Goal: Task Accomplishment & Management: Use online tool/utility

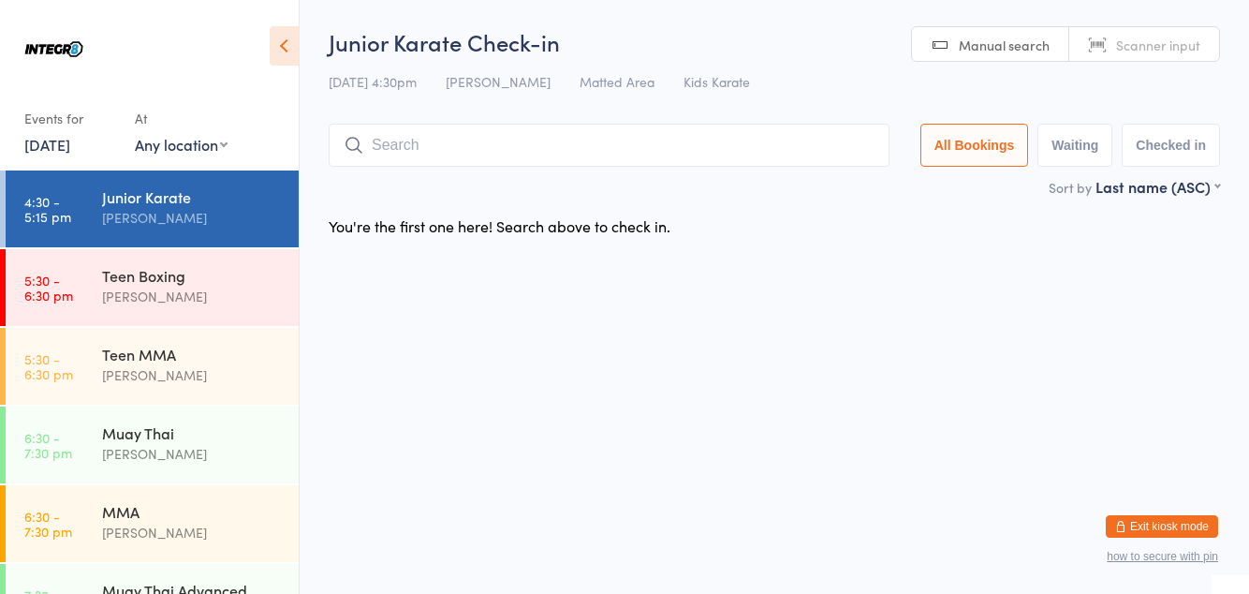
click at [88, 528] on link "6:30 - 7:30 pm MMA [PERSON_NAME]" at bounding box center [152, 523] width 293 height 77
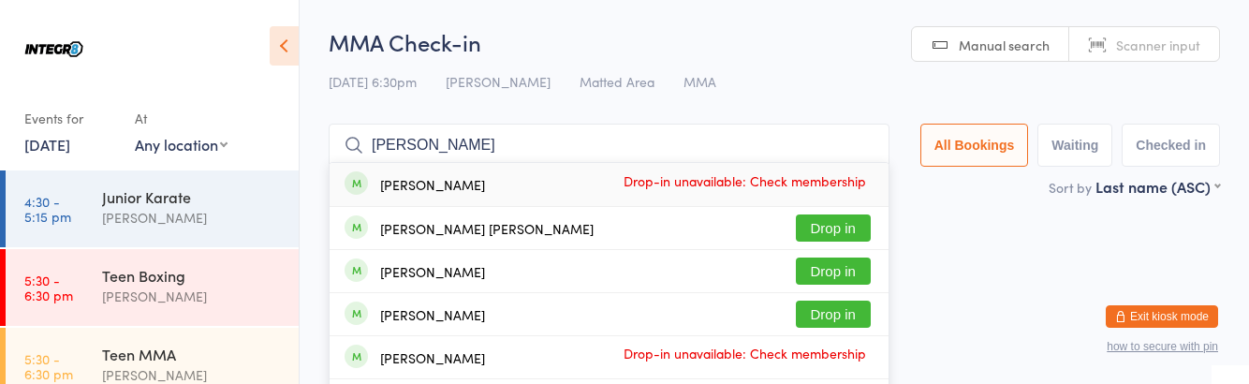
type input "[PERSON_NAME]"
click at [851, 273] on button "Drop in" at bounding box center [833, 270] width 75 height 27
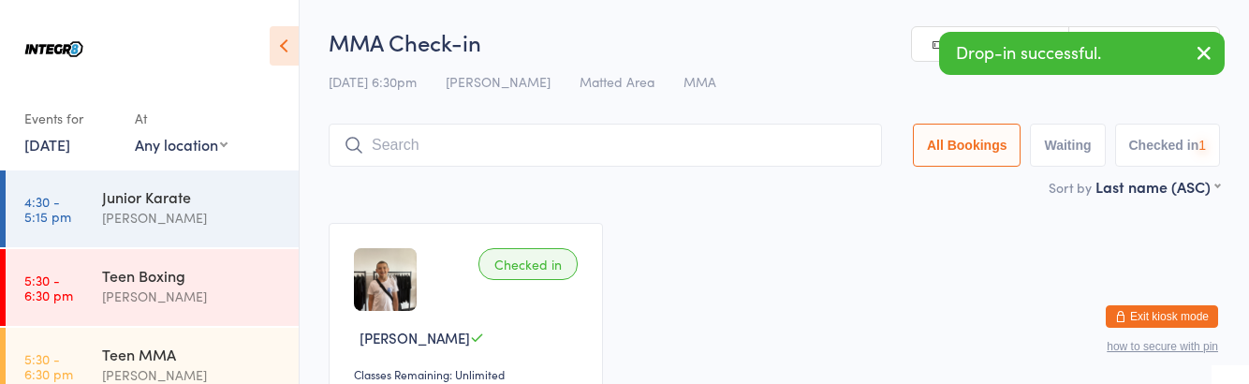
click at [219, 217] on div "[PERSON_NAME]" at bounding box center [192, 218] width 181 height 22
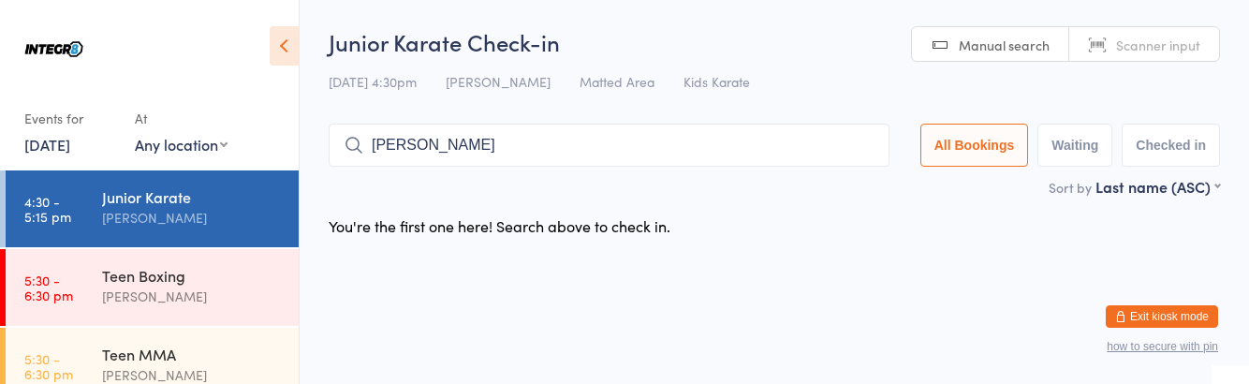
type input "Lucas"
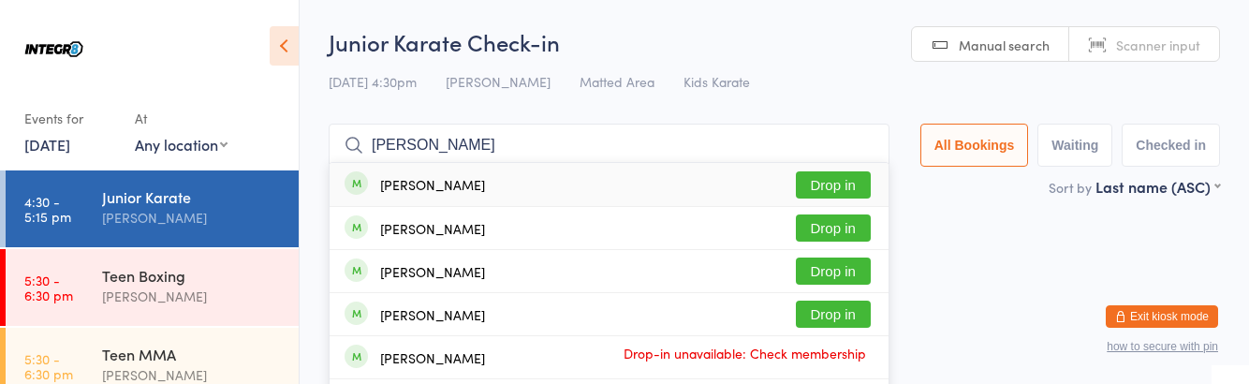
click at [854, 234] on button "Drop in" at bounding box center [833, 227] width 75 height 27
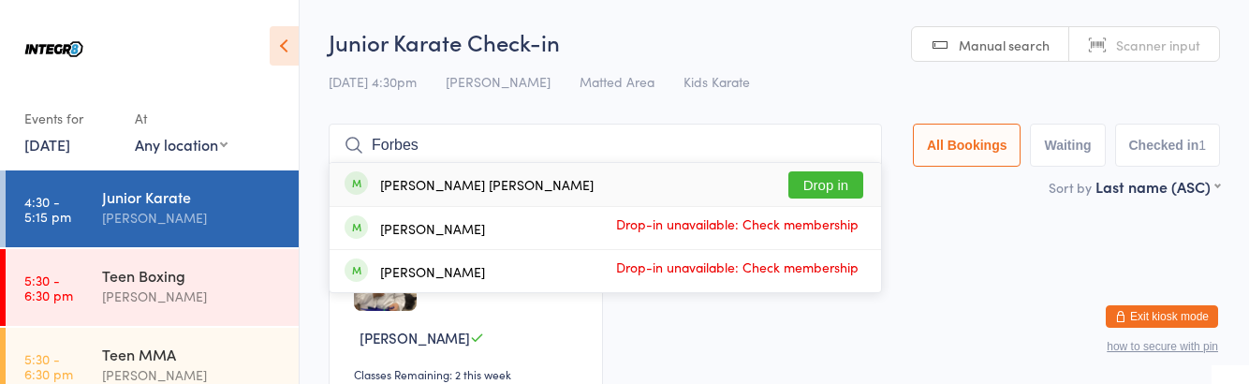
type input "Forbes"
click at [841, 181] on button "Drop in" at bounding box center [825, 184] width 75 height 27
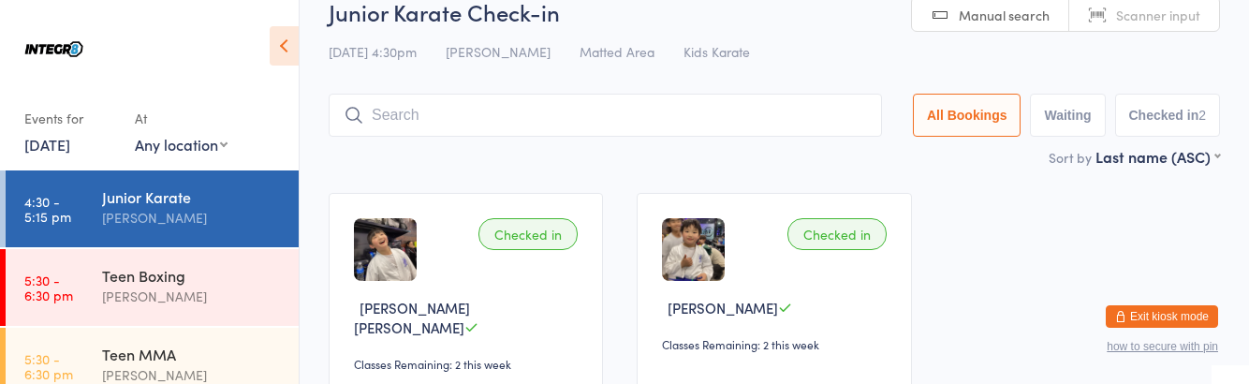
scroll to position [28, 0]
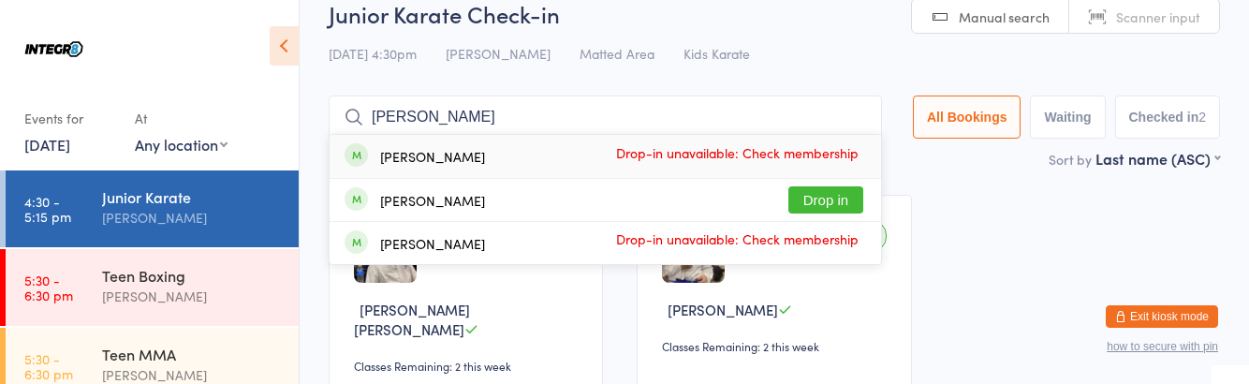
type input "Johnny"
click at [841, 195] on button "Drop in" at bounding box center [825, 199] width 75 height 27
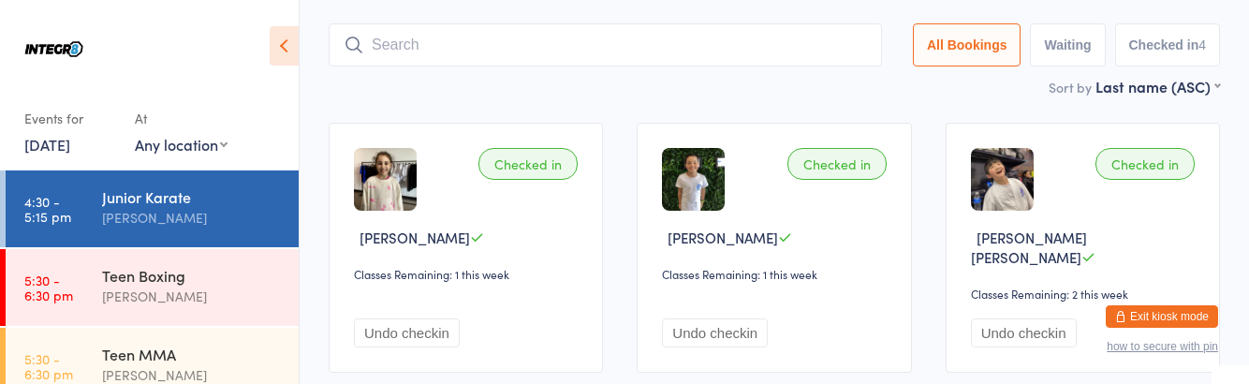
scroll to position [0, 0]
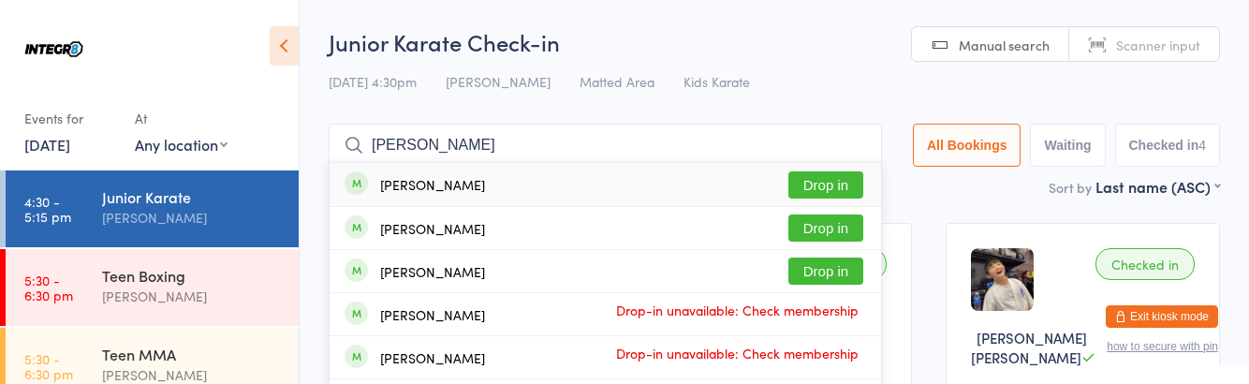
type input "[PERSON_NAME]"
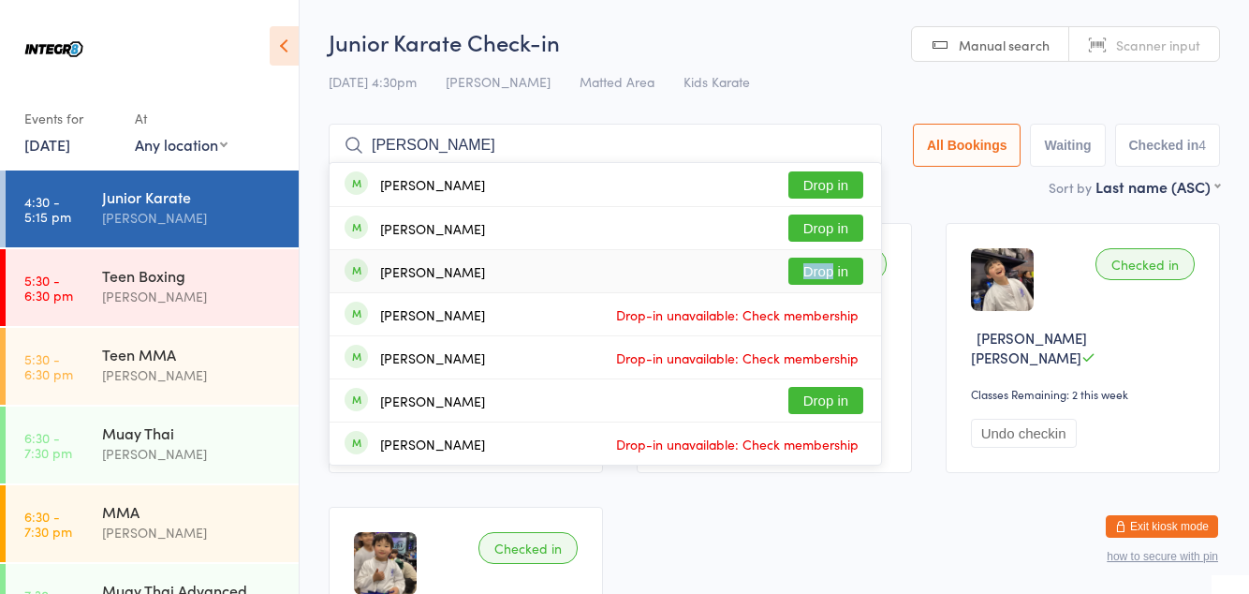
click at [578, 276] on div "Samuel Behman Drop in" at bounding box center [605, 271] width 551 height 42
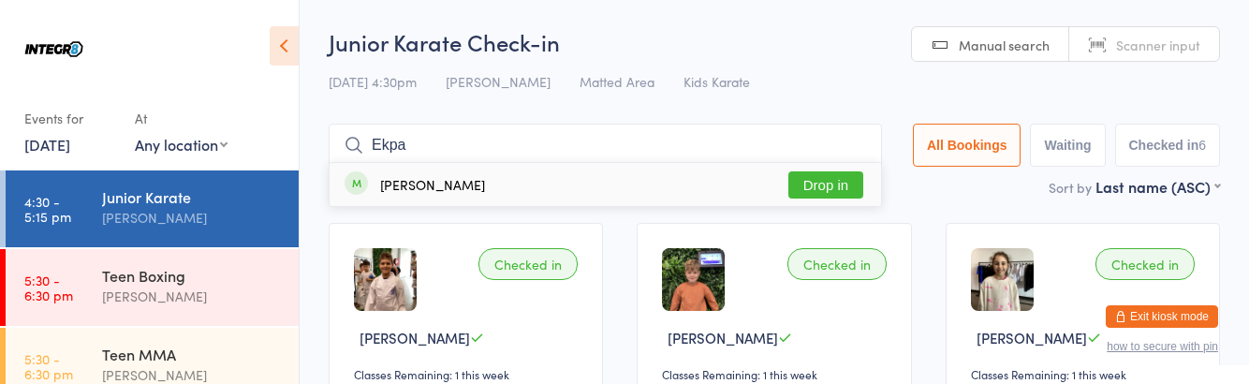
type input "Ekpa"
click at [844, 163] on div "Alexander Ekpanyaskun Drop in" at bounding box center [605, 184] width 551 height 43
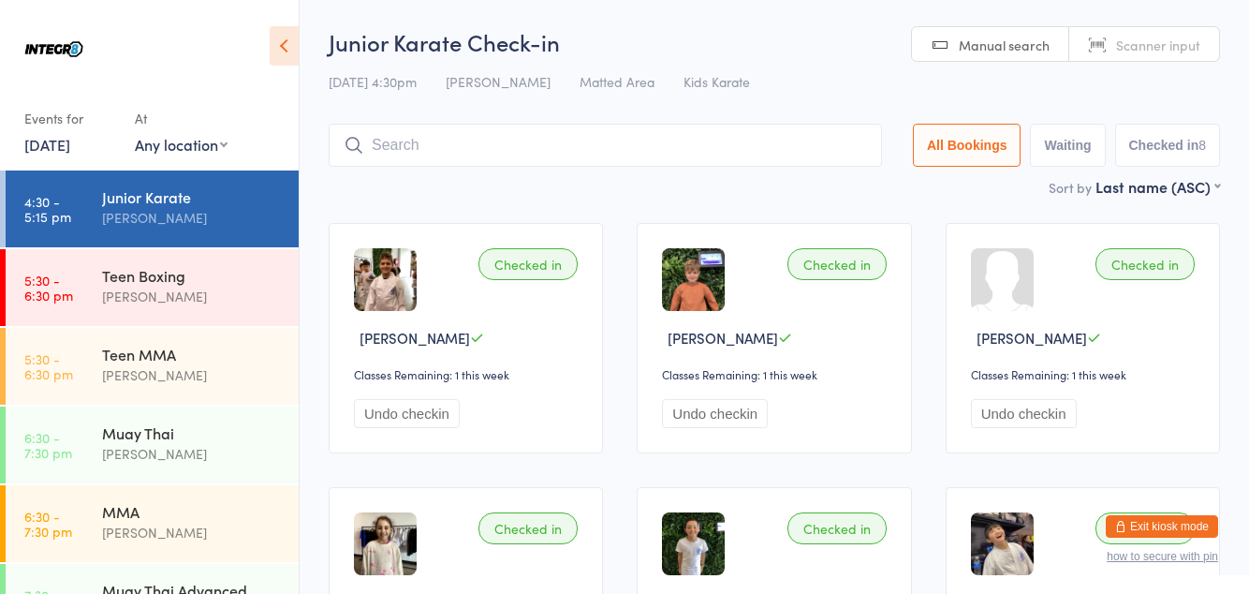
click at [472, 152] on input "search" at bounding box center [605, 145] width 553 height 43
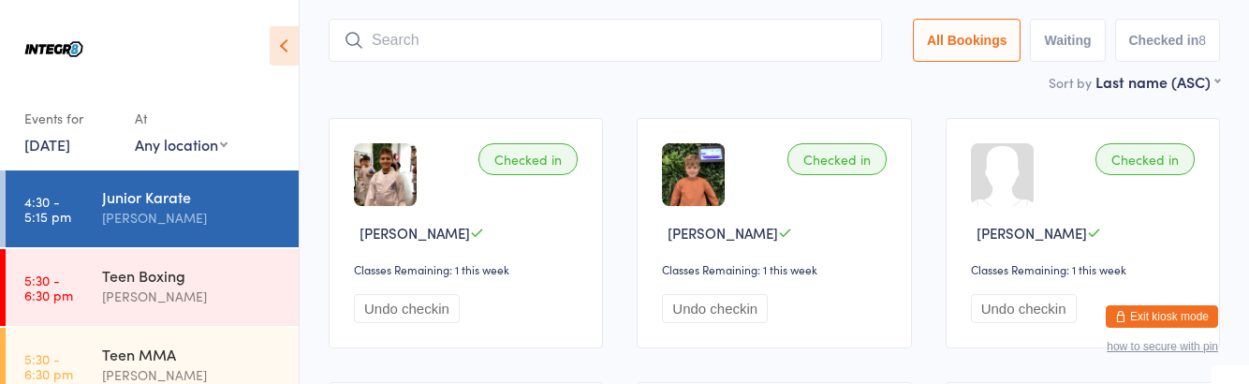
scroll to position [124, 0]
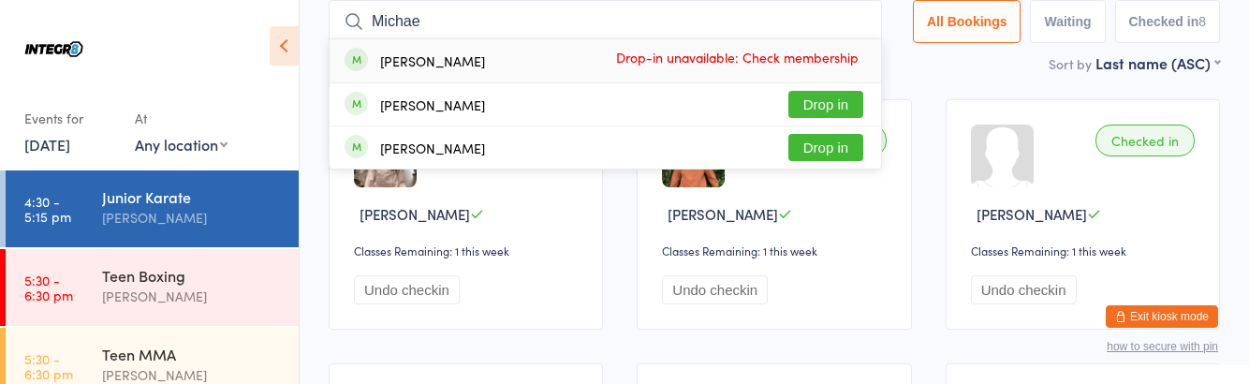
type input "Michae"
click at [835, 151] on button "Drop in" at bounding box center [825, 147] width 75 height 27
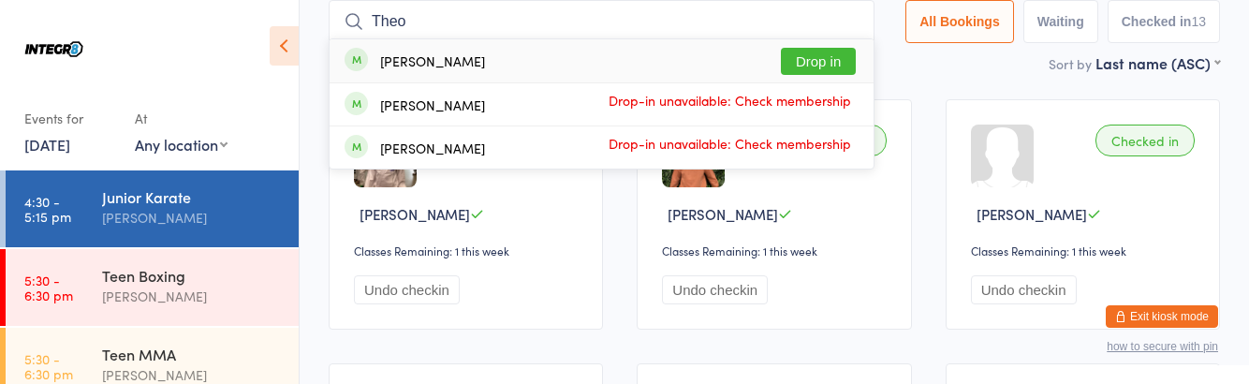
type input "Theo"
click at [811, 64] on button "Drop in" at bounding box center [818, 61] width 75 height 27
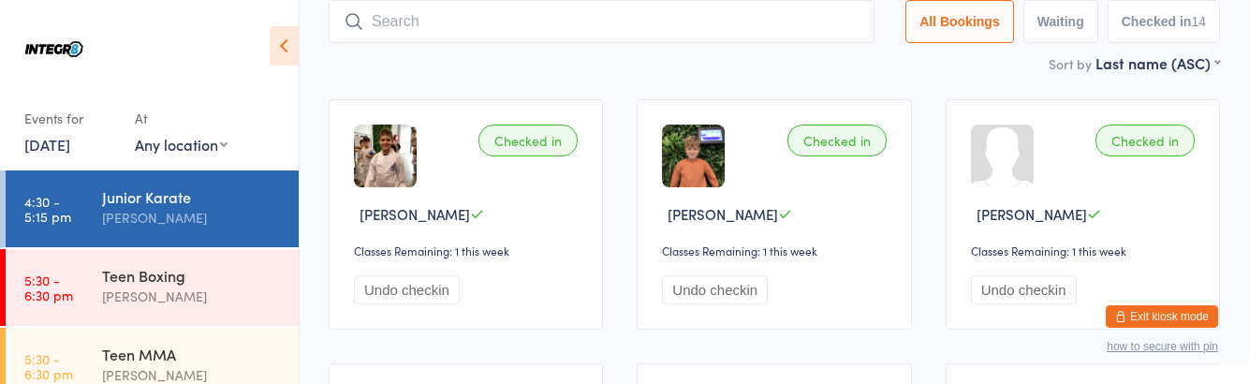
click at [201, 296] on div "[PERSON_NAME]" at bounding box center [192, 297] width 181 height 22
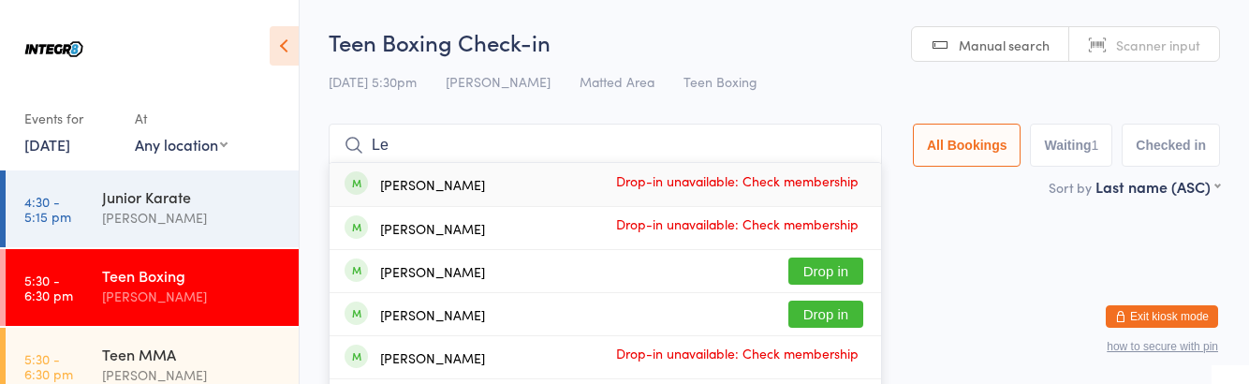
type input "Le"
click at [843, 315] on button "Drop in" at bounding box center [825, 314] width 75 height 27
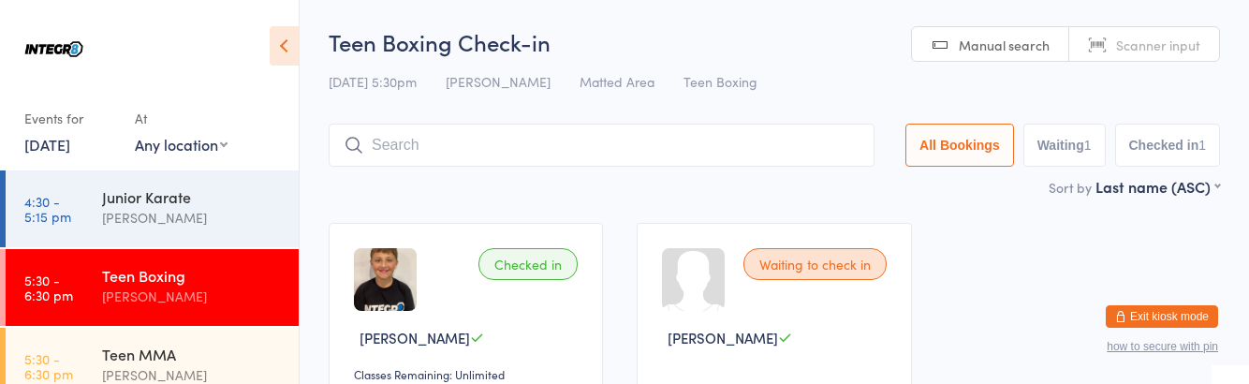
click at [139, 221] on div "[PERSON_NAME]" at bounding box center [192, 218] width 181 height 22
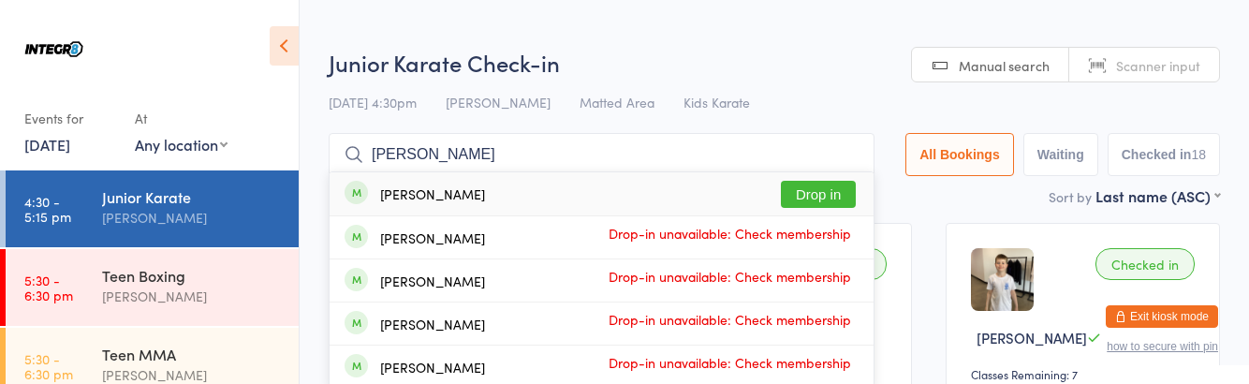
type input "Mason"
click at [827, 190] on button "Drop in" at bounding box center [818, 194] width 75 height 27
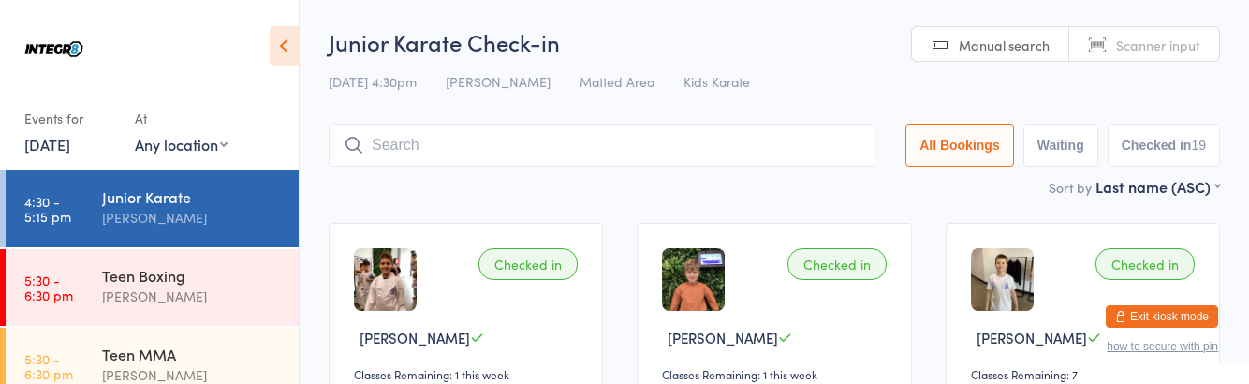
type input "V"
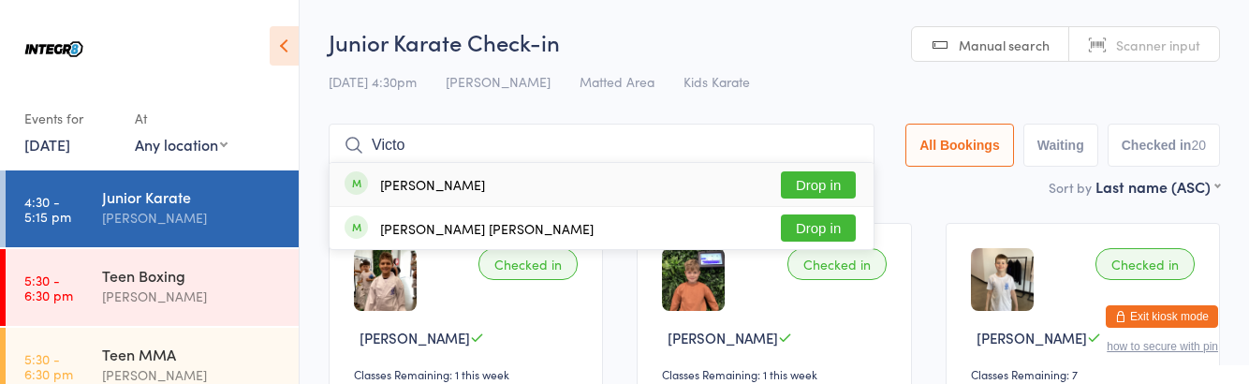
type input "Victo"
click at [828, 234] on button "Drop in" at bounding box center [818, 227] width 75 height 27
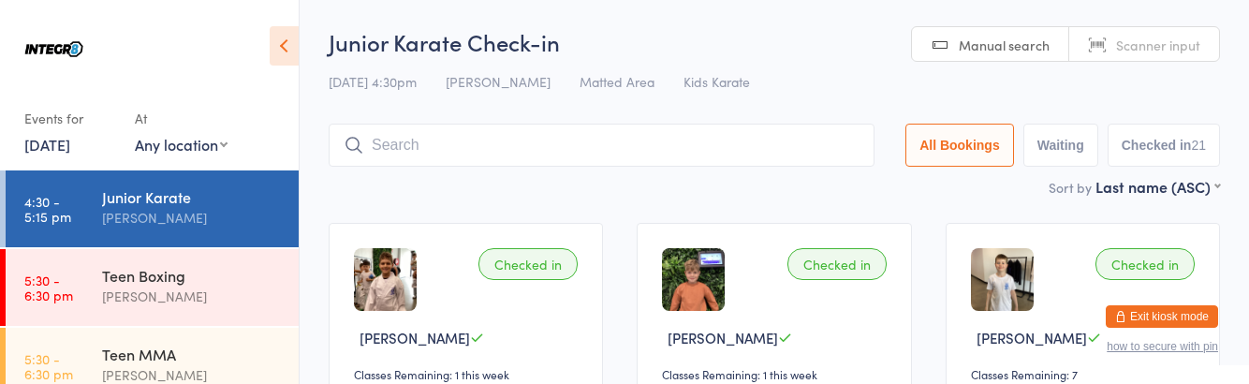
click at [217, 254] on div "Teen Boxing [PERSON_NAME]" at bounding box center [200, 286] width 197 height 74
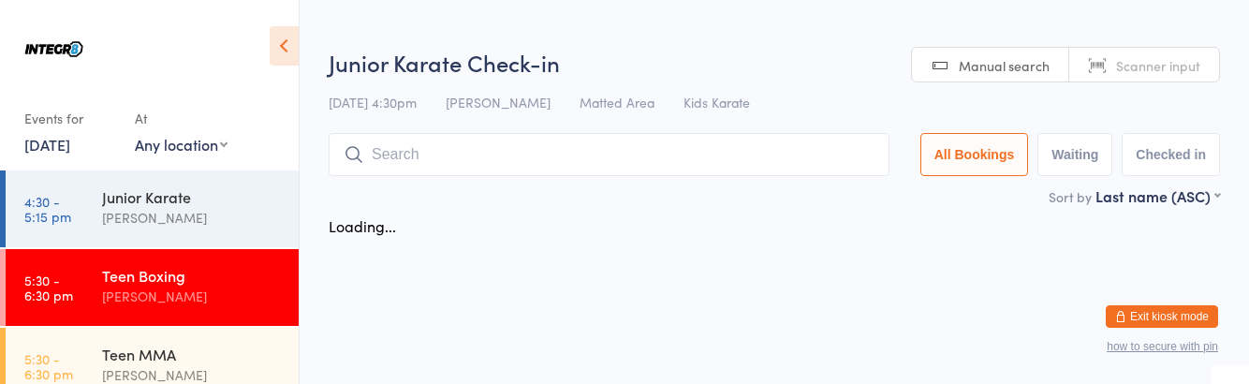
click at [222, 265] on div "Teen Boxing" at bounding box center [192, 275] width 181 height 21
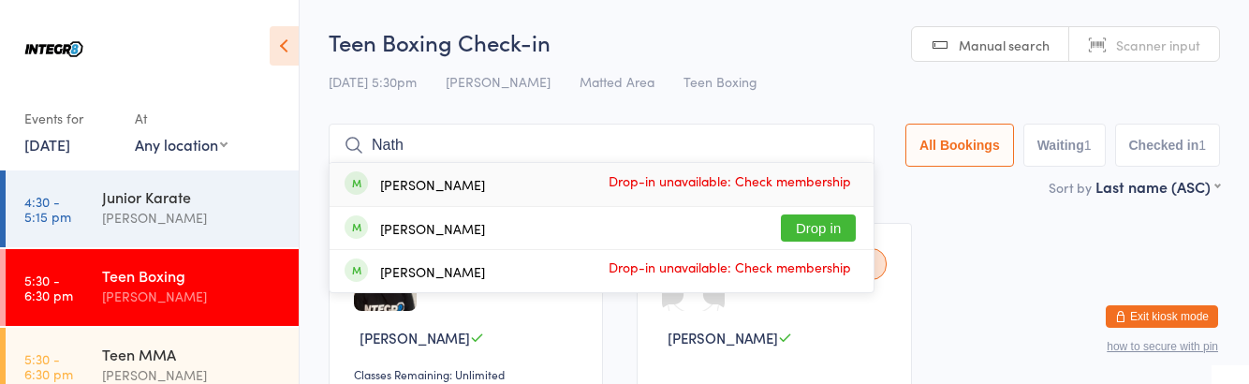
type input "Nath"
click at [837, 230] on button "Drop in" at bounding box center [818, 227] width 75 height 27
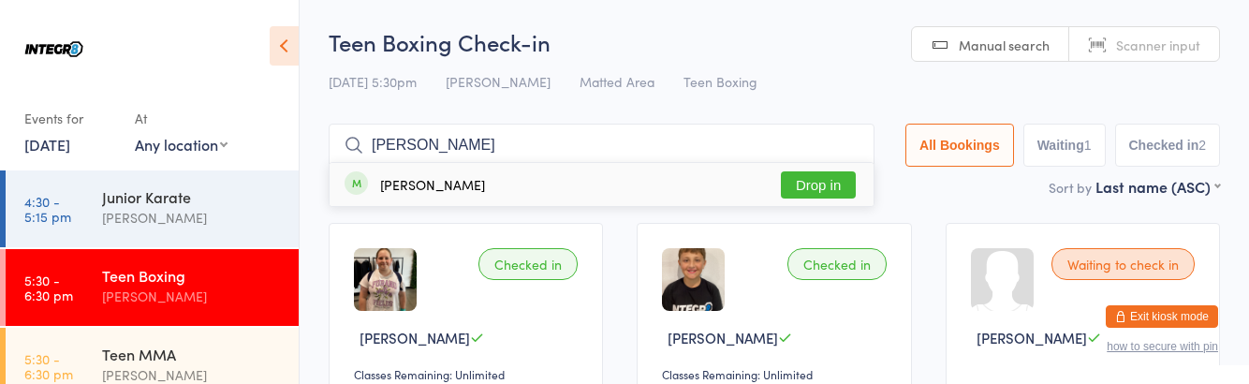
type input "[PERSON_NAME]"
click at [809, 180] on button "Drop in" at bounding box center [818, 184] width 75 height 27
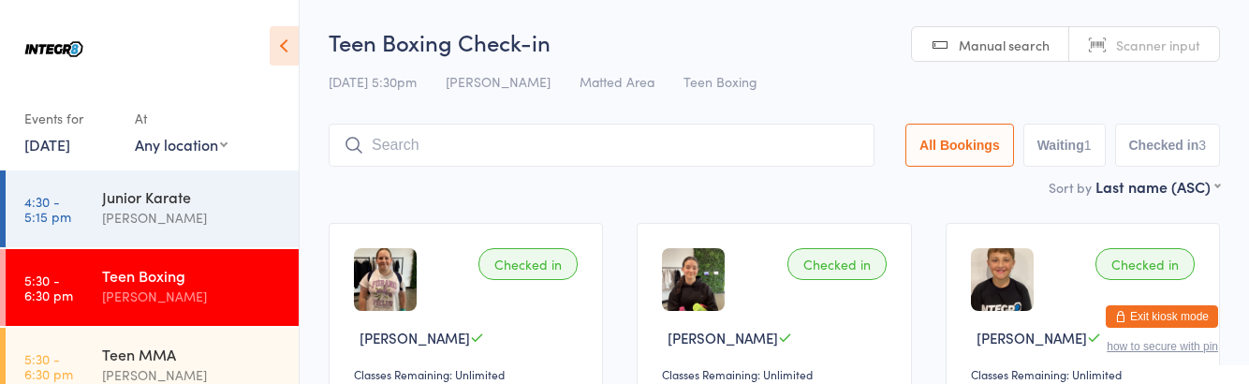
click at [206, 361] on div "Teen MMA" at bounding box center [192, 354] width 181 height 21
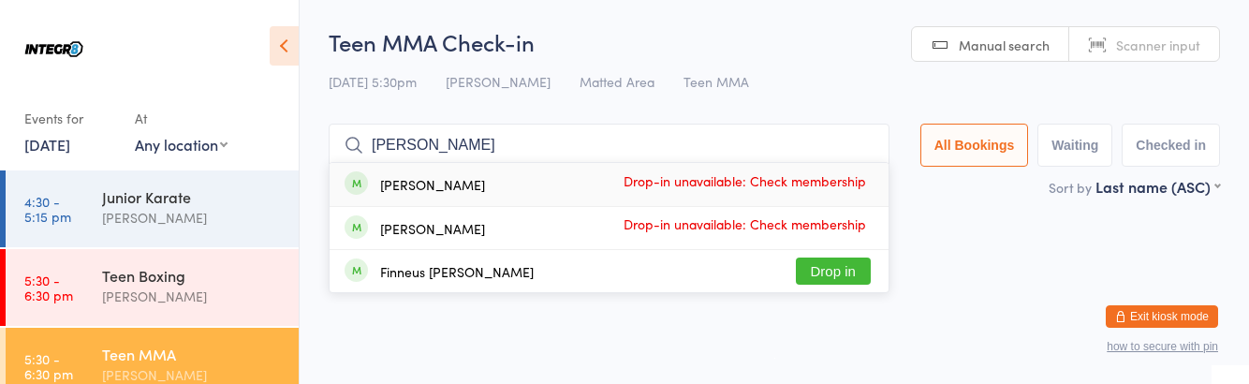
type input "[PERSON_NAME]"
click at [871, 285] on button "Drop in" at bounding box center [833, 270] width 75 height 27
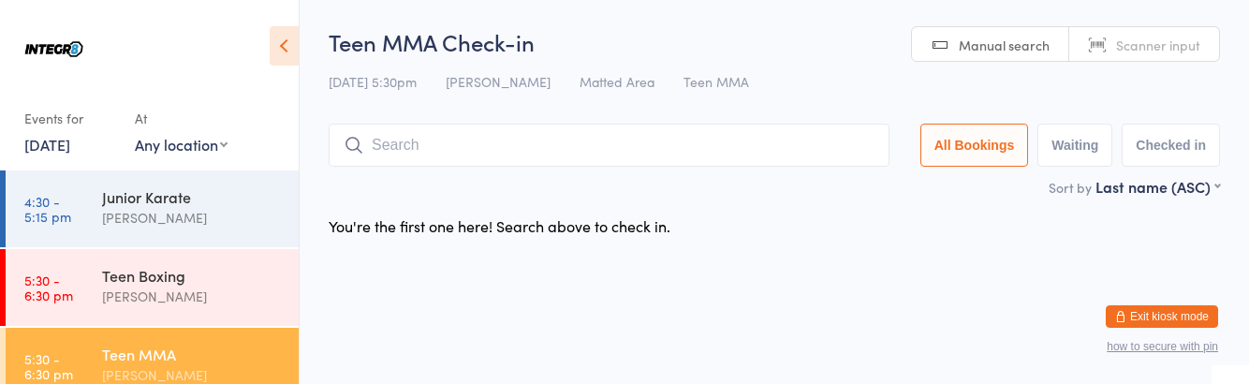
click at [864, 268] on html "You have now entered Kiosk Mode. Members will be able to check themselves in us…" at bounding box center [624, 192] width 1249 height 384
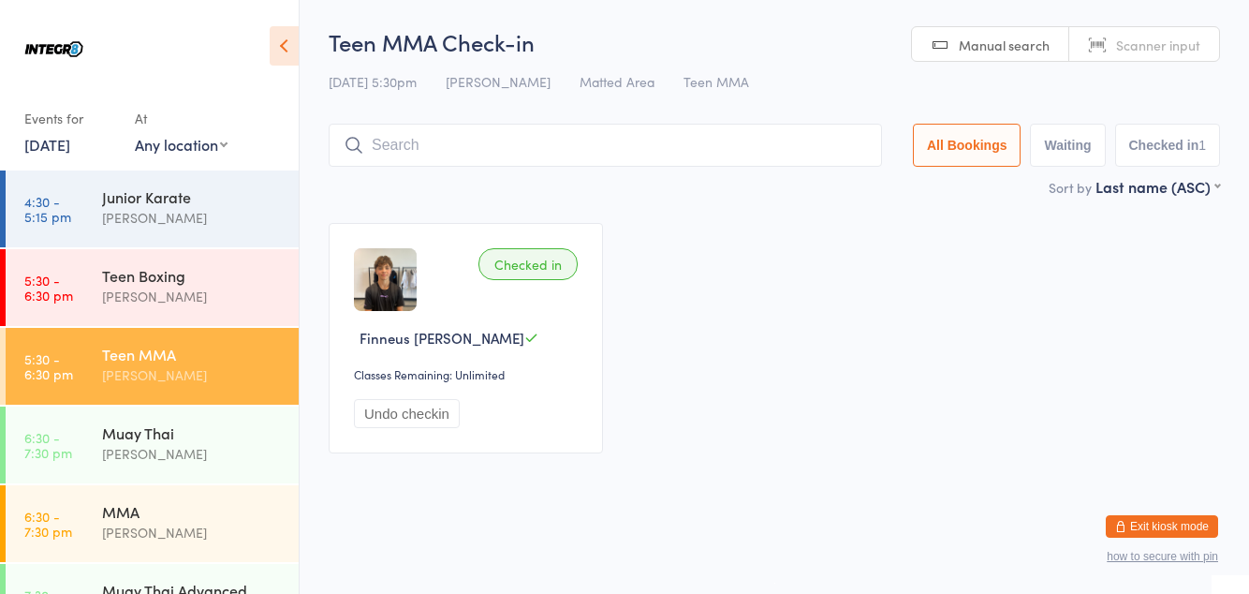
click at [182, 308] on div "Teen Boxing [PERSON_NAME]" at bounding box center [200, 286] width 197 height 74
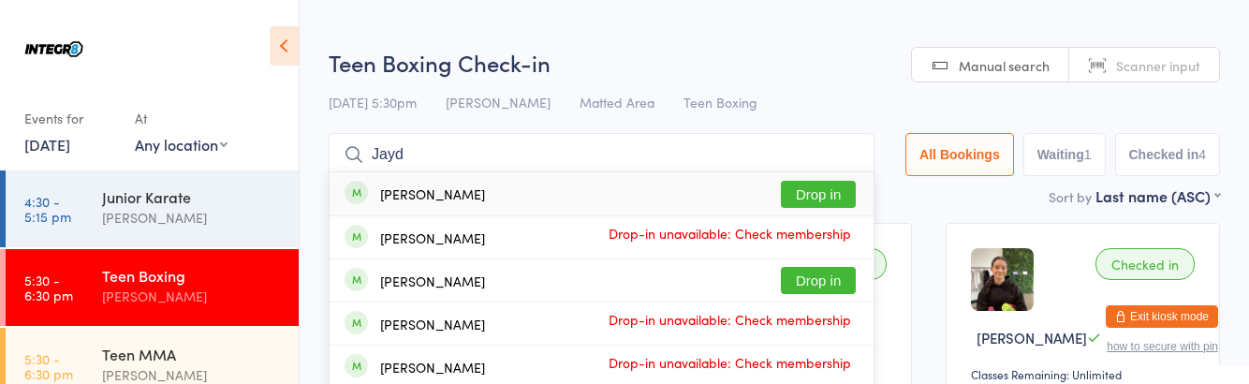
type input "Jayd"
click at [843, 191] on button "Drop in" at bounding box center [818, 194] width 75 height 27
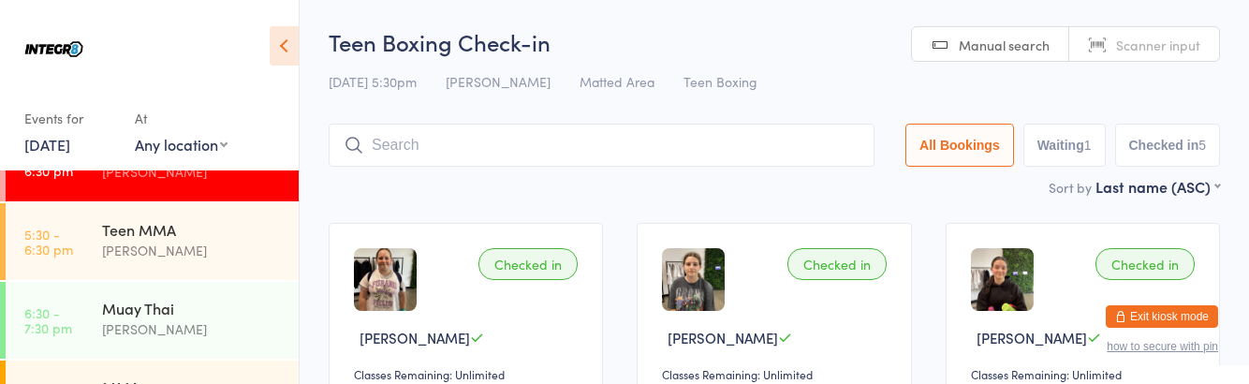
scroll to position [123, 0]
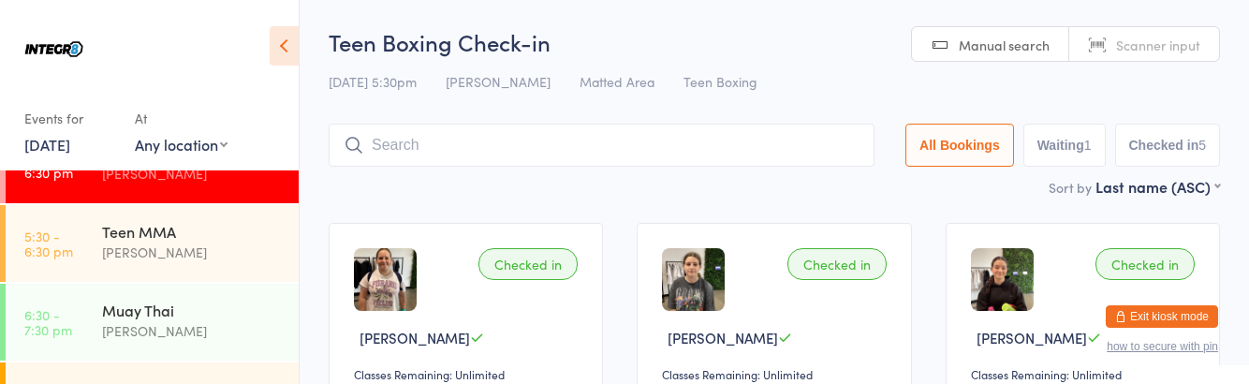
click at [142, 264] on div "Teen MMA [PERSON_NAME]" at bounding box center [200, 242] width 197 height 74
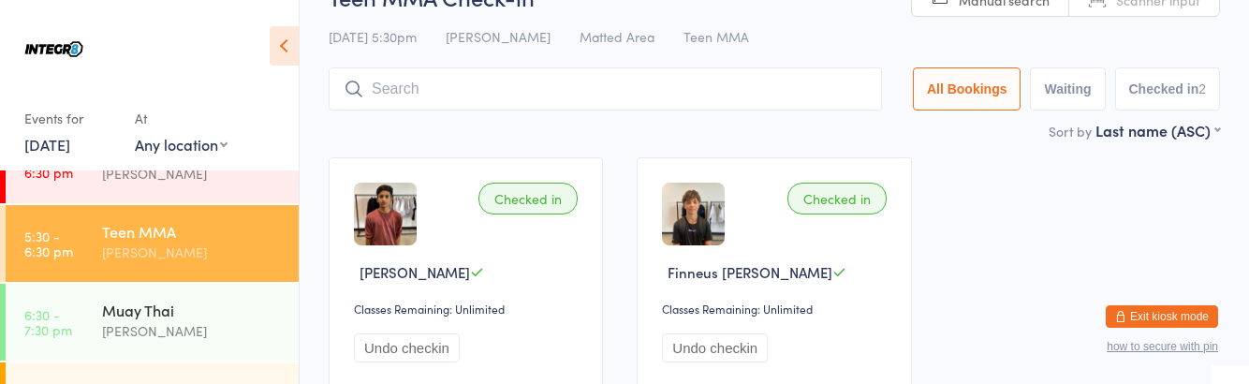
scroll to position [66, 0]
type input "Six"
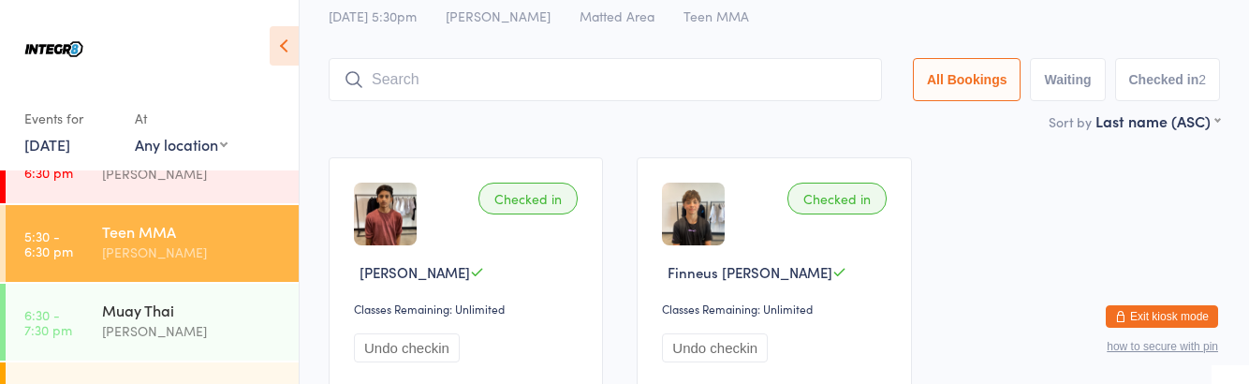
type input "Sri"
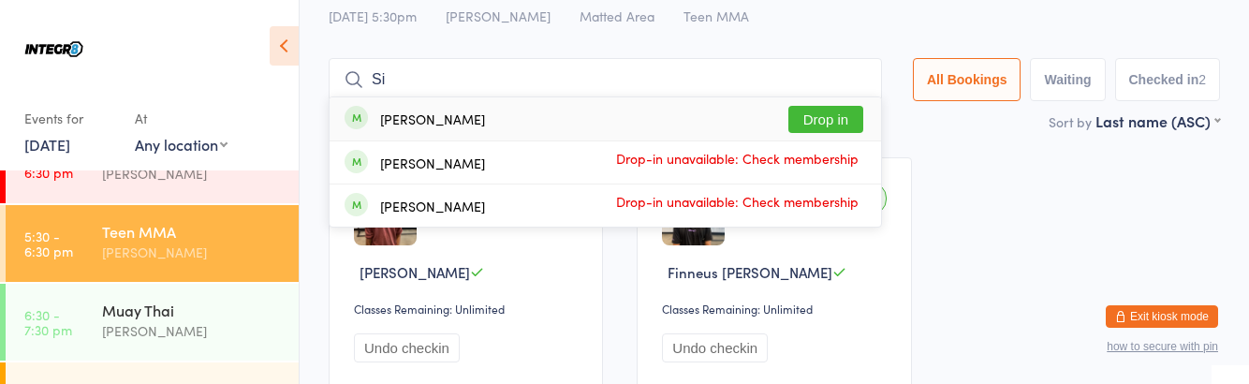
type input "Si"
click at [839, 118] on button "Drop in" at bounding box center [825, 119] width 75 height 27
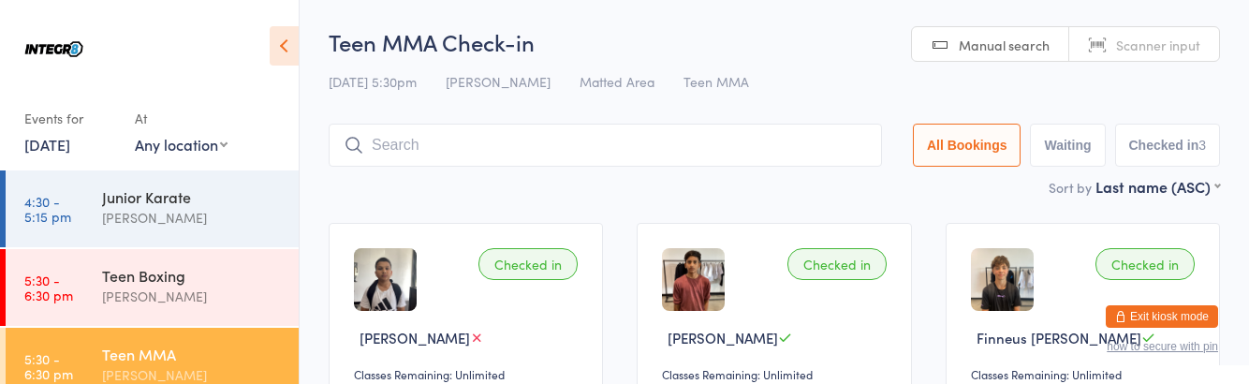
scroll to position [0, 0]
click at [104, 290] on div "[PERSON_NAME]" at bounding box center [192, 297] width 181 height 22
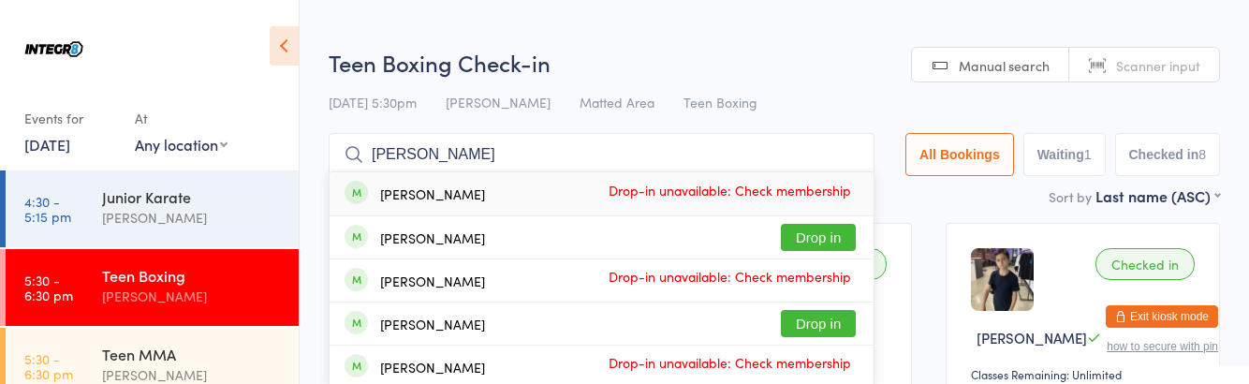
type input "[PERSON_NAME]"
click at [813, 232] on button "Drop in" at bounding box center [818, 237] width 75 height 27
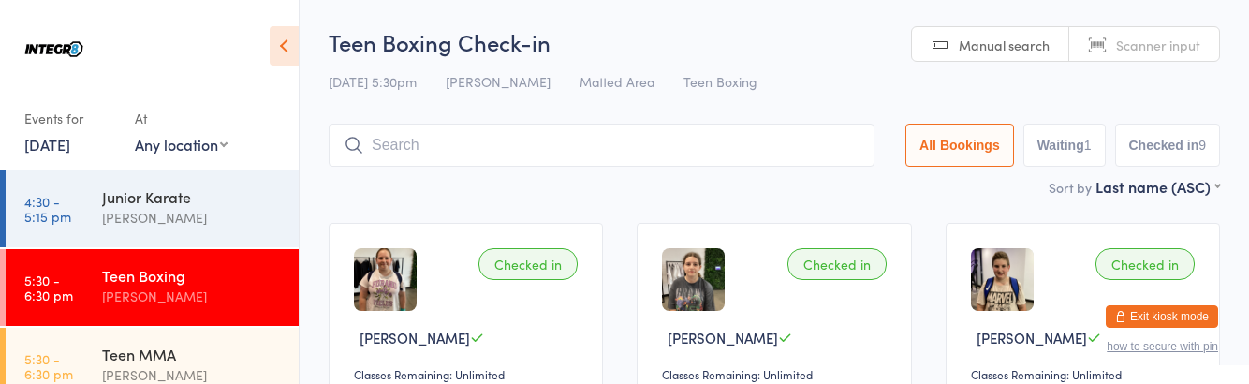
click at [56, 383] on link "5:30 - 6:30 pm Teen MMA [PERSON_NAME]" at bounding box center [152, 366] width 293 height 77
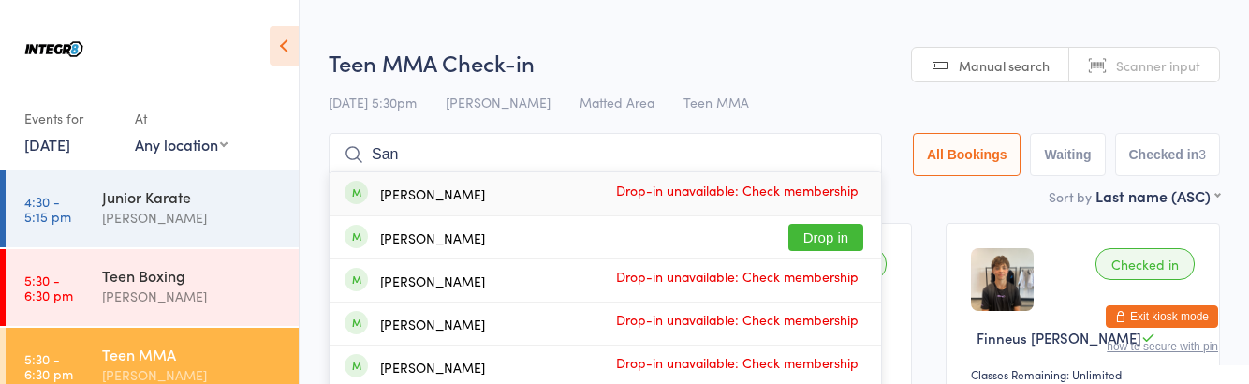
type input "San"
click at [833, 242] on button "Drop in" at bounding box center [825, 237] width 75 height 27
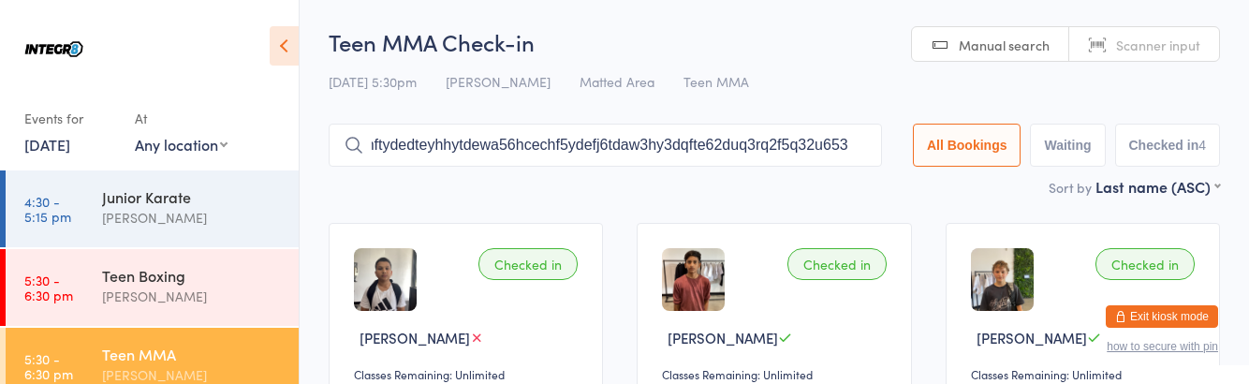
scroll to position [0, 213]
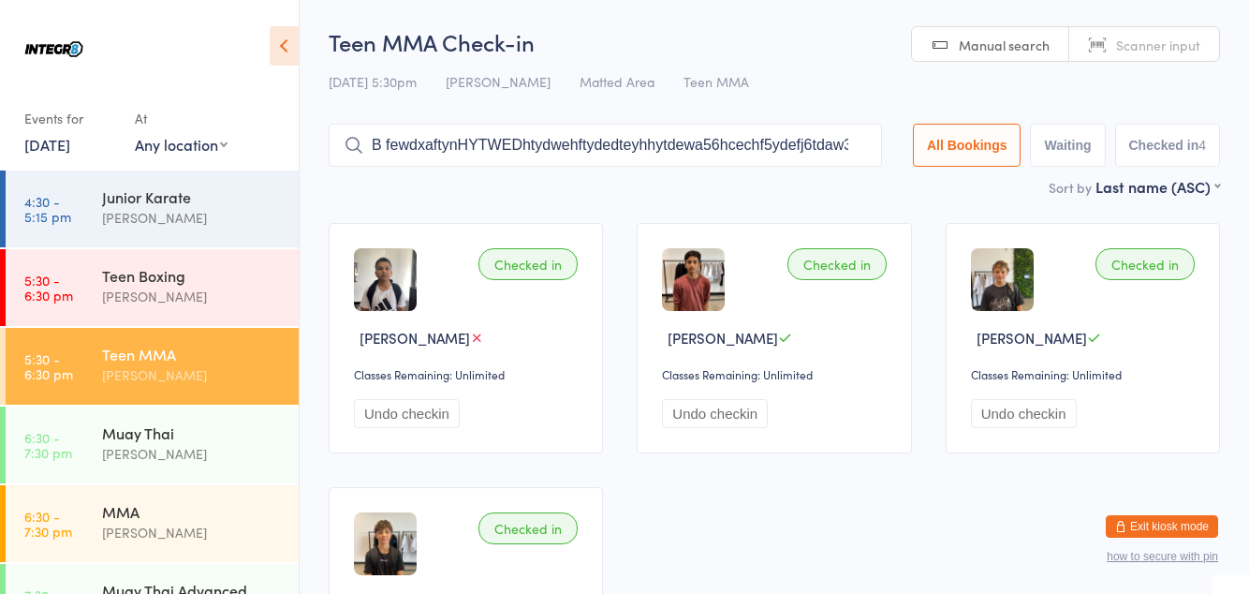
click at [567, 383] on div "Checked in [PERSON_NAME] Classes Remaining: Unlimited Undo checkin" at bounding box center [466, 338] width 274 height 230
click at [423, 383] on div "Checked in Finneus [PERSON_NAME] Classes Remaining: Unlimited Undo checkin" at bounding box center [466, 602] width 274 height 230
click at [602, 152] on input "B fewdxaftynHYTWEDhtydwehftydedteyhhytdewa56hcechf5ydefj6tdaw3hy3dqfte62duq3rq2…" at bounding box center [605, 145] width 553 height 43
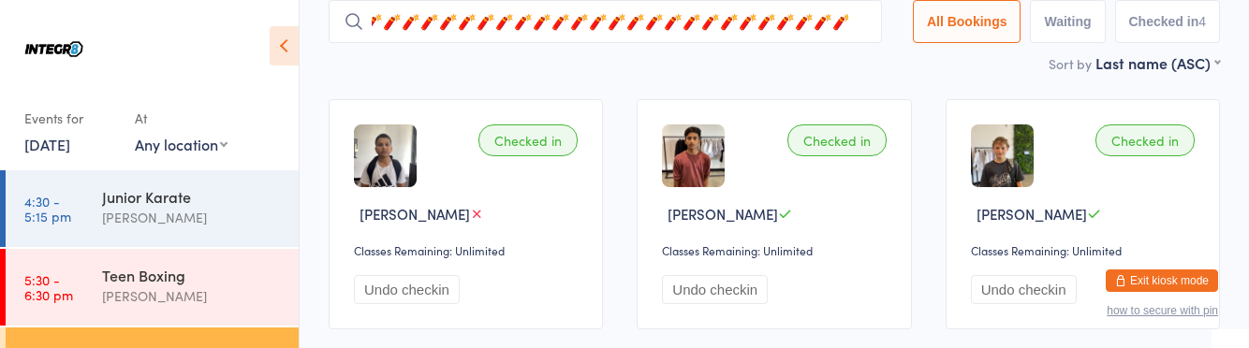
scroll to position [0, 1100]
type input "B fewdxaftynHYTWEDhtydwehftydtyfjd3etyjffyyjefyujef6ujcf67jc 🎖✨️🎈🎁🎆🎇🎈✨️🎫🎇🎁🧨🎫🏀🎈🎄…"
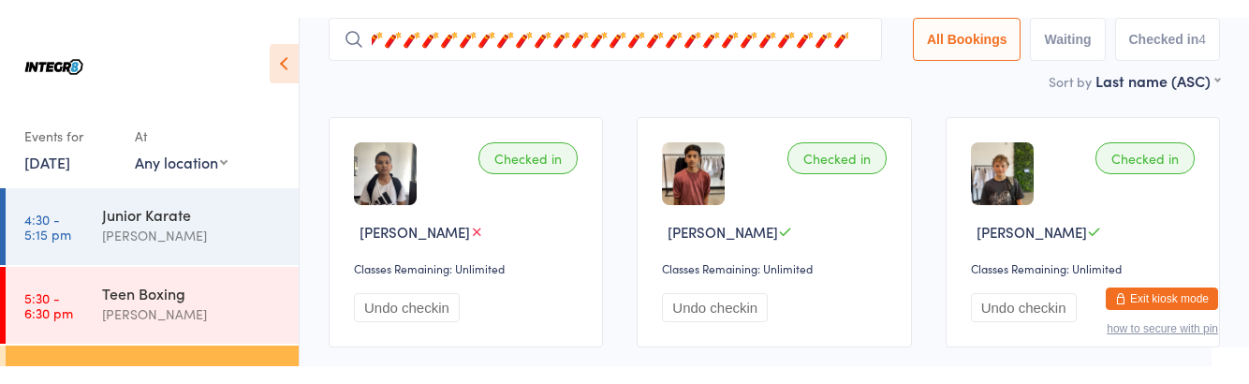
scroll to position [0, 0]
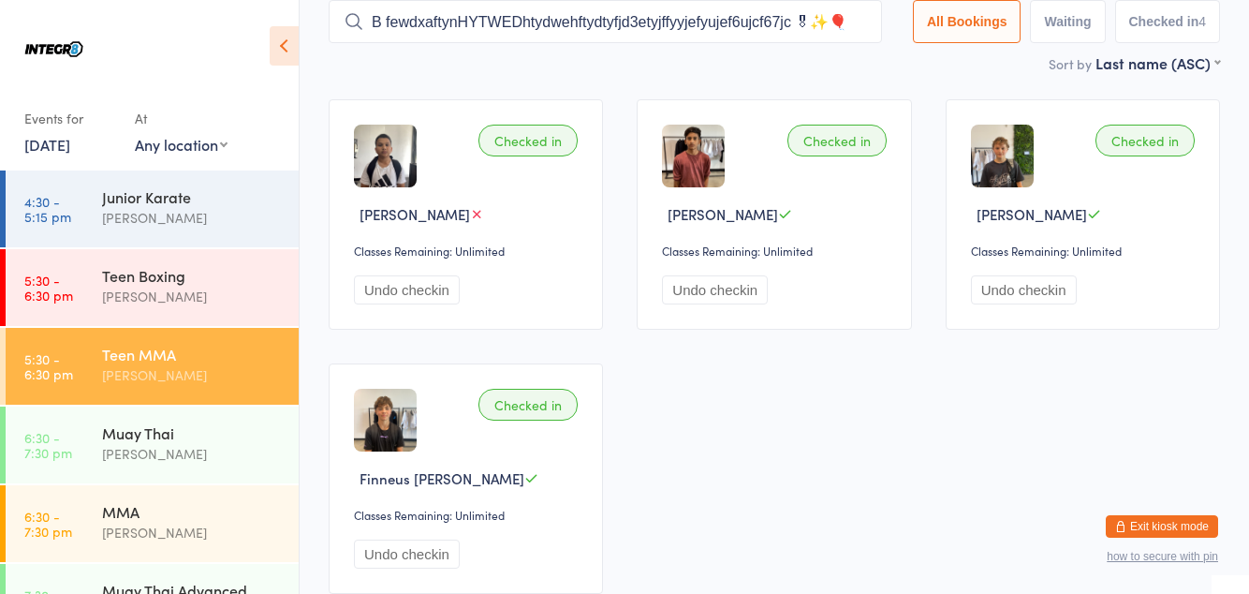
click at [779, 26] on input "B fewdxaftynHYTWEDhtydwehftydtyfjd3etyjffyyjefyujef6ujcf67jc 🎖✨️🎈🎁🎆🎇🎈✨️🎫🎇🎁🧨🎫🏀🎈🎄…" at bounding box center [605, 21] width 553 height 43
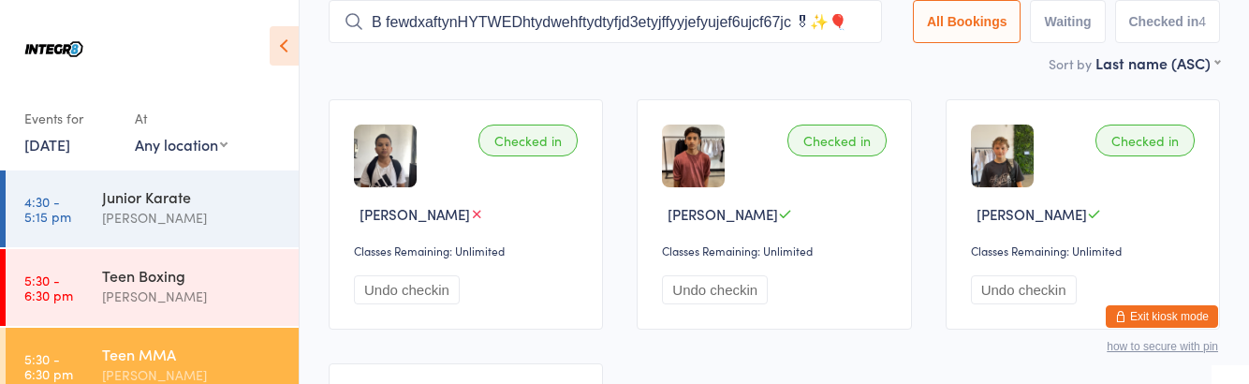
click at [849, 22] on input "B fewdxaftynHYTWEDhtydwehftydtyfjd3etyjffyyjefyujef6ujcf67jc 🎖✨️🎈🎁🎆🎇🎈✨️🎫🎇🎁🧨🎫🏀🎈🎄…" at bounding box center [605, 21] width 553 height 43
click at [850, 22] on input "B fewdxaftynHYTWEDhtydwehftydtyfjd3etyjffyyjefyujef6ujcf67jc 🎖✨️🎈🎁🎆🎇🎈✨️🎫🎇🎁🧨🎫🏀🎈🎄…" at bounding box center [605, 21] width 553 height 43
click at [869, 22] on input "B fewdxaftynHYTWEDhtydwehftydtyfjd3etyjffyyjefyujef6ujcf67jc 🎖✨️🎈🎁🎆🎇🎈✨️🎫🎇🎁🧨🎫🏀🎈🎄…" at bounding box center [605, 21] width 553 height 43
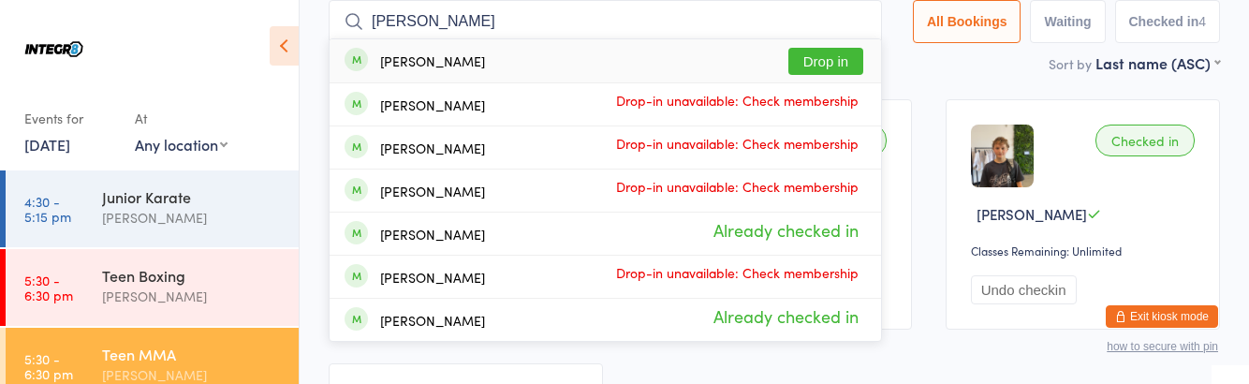
type input "[PERSON_NAME]"
click at [858, 62] on button "Drop in" at bounding box center [825, 61] width 75 height 27
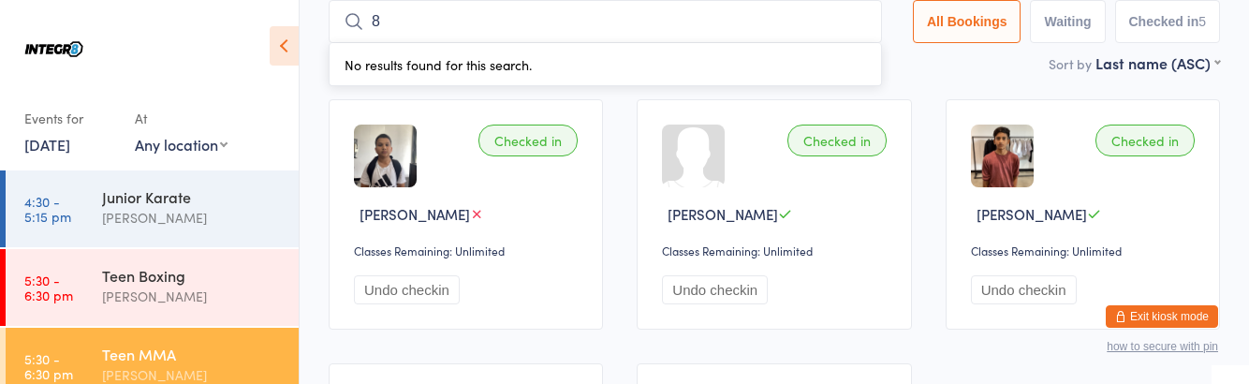
type input "8"
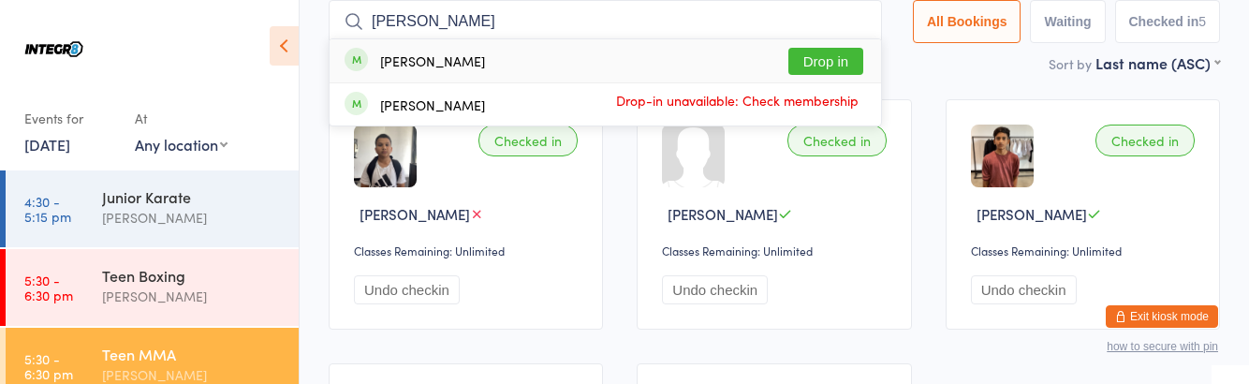
type input "[PERSON_NAME]"
click at [804, 119] on div "[PERSON_NAME] Drop-in unavailable: Check membership" at bounding box center [605, 104] width 551 height 42
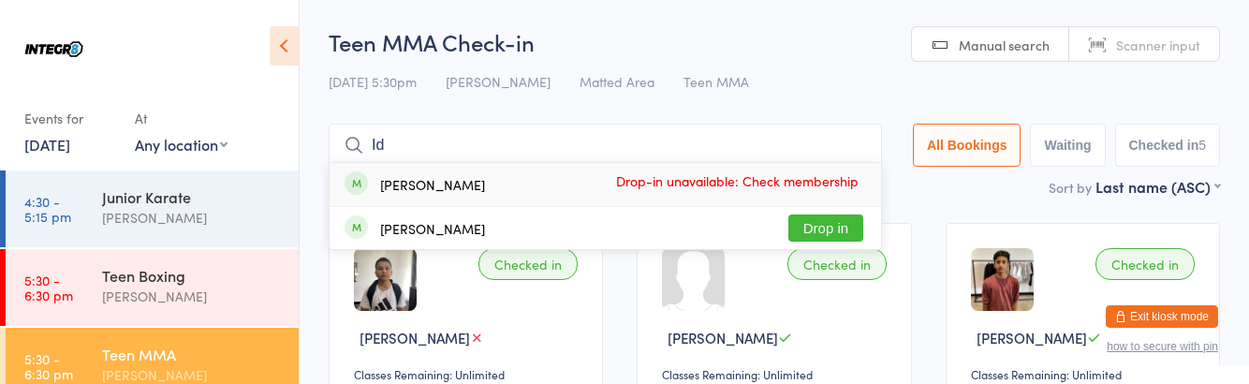
type input "Id"
click at [836, 227] on button "Drop in" at bounding box center [825, 227] width 75 height 27
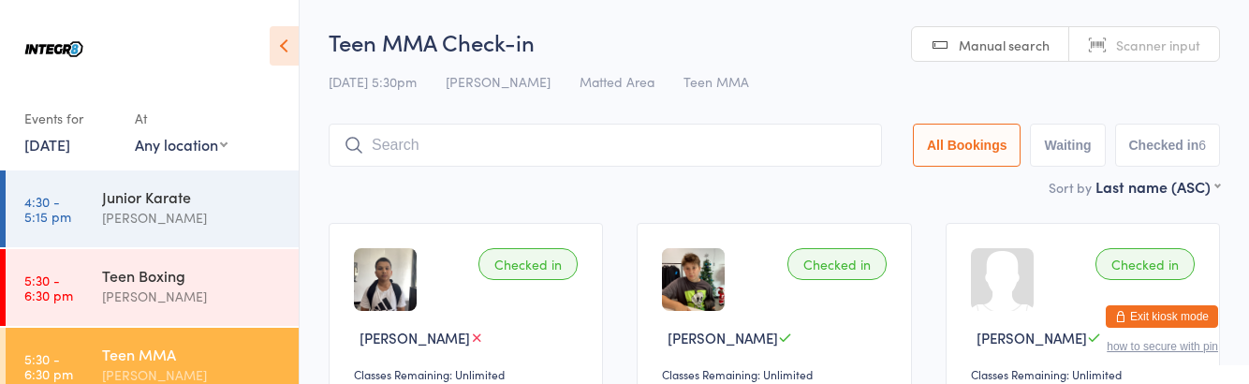
click at [195, 294] on div "[PERSON_NAME]" at bounding box center [192, 297] width 181 height 22
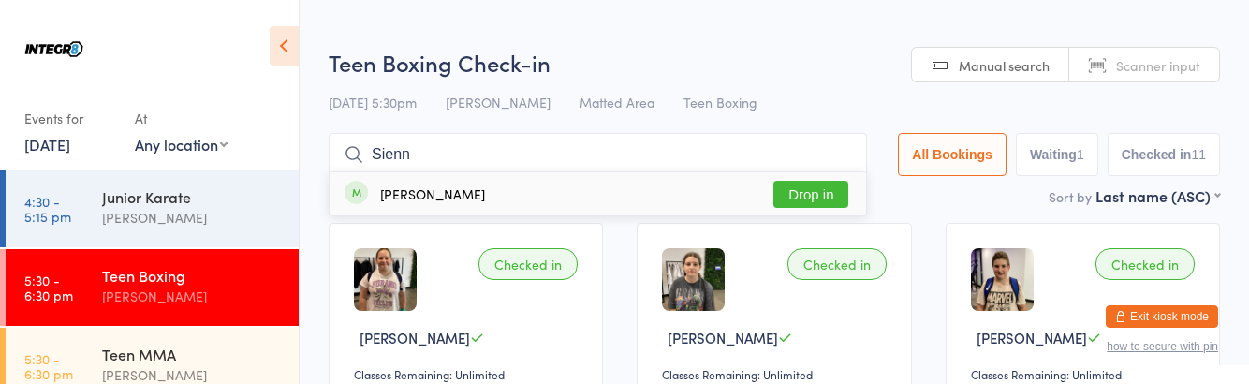
type input "Sienn"
click at [818, 195] on button "Drop in" at bounding box center [810, 194] width 75 height 27
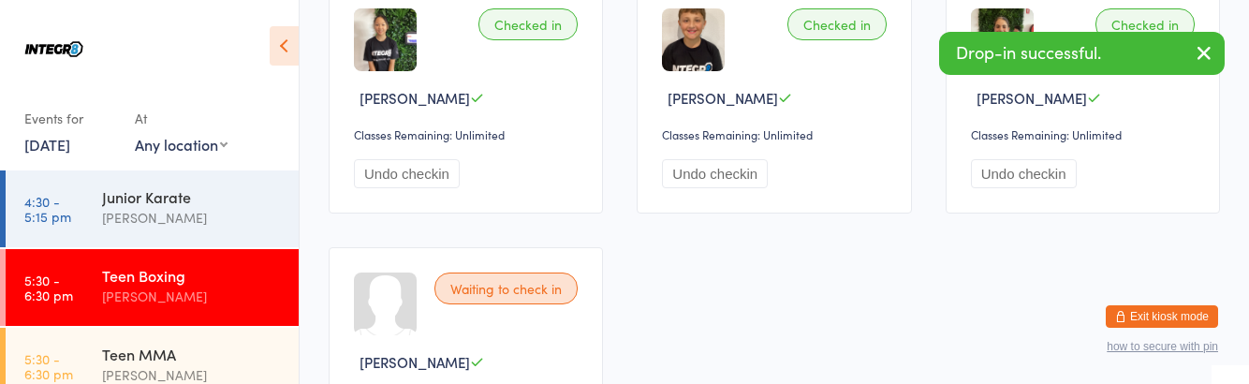
scroll to position [1035, 0]
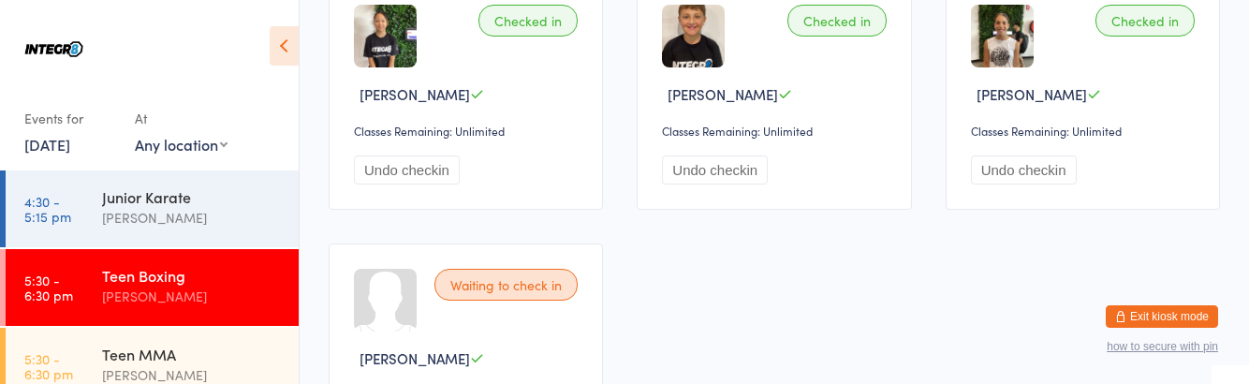
click at [95, 367] on link "5:30 - 6:30 pm Teen MMA [PERSON_NAME]" at bounding box center [152, 366] width 293 height 77
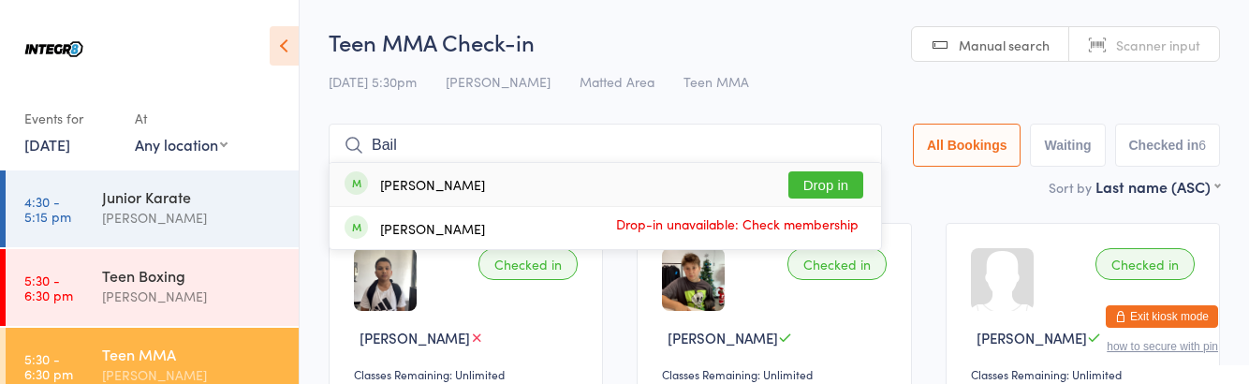
type input "Bail"
click at [816, 209] on div "[PERSON_NAME] Drop-in unavailable: Check membership" at bounding box center [605, 228] width 551 height 42
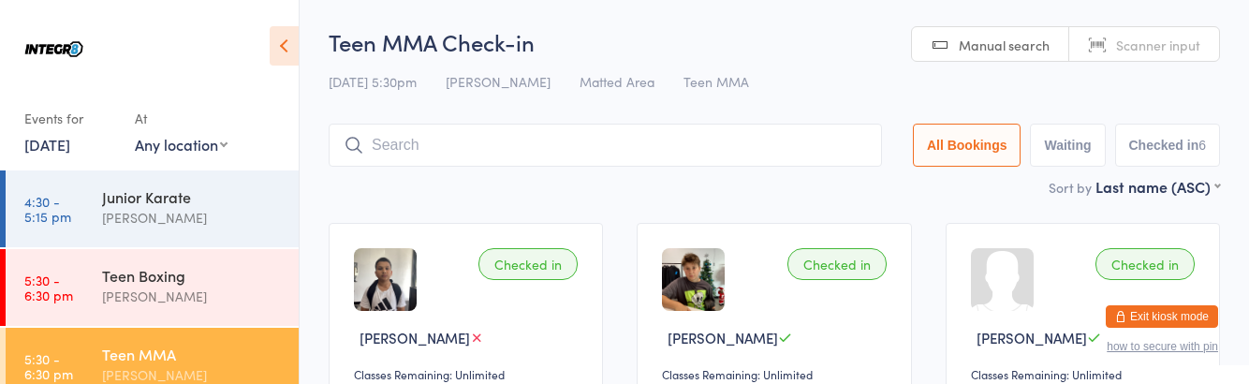
click at [101, 211] on link "4:30 - 5:15 pm Junior Karate [PERSON_NAME]" at bounding box center [152, 208] width 293 height 77
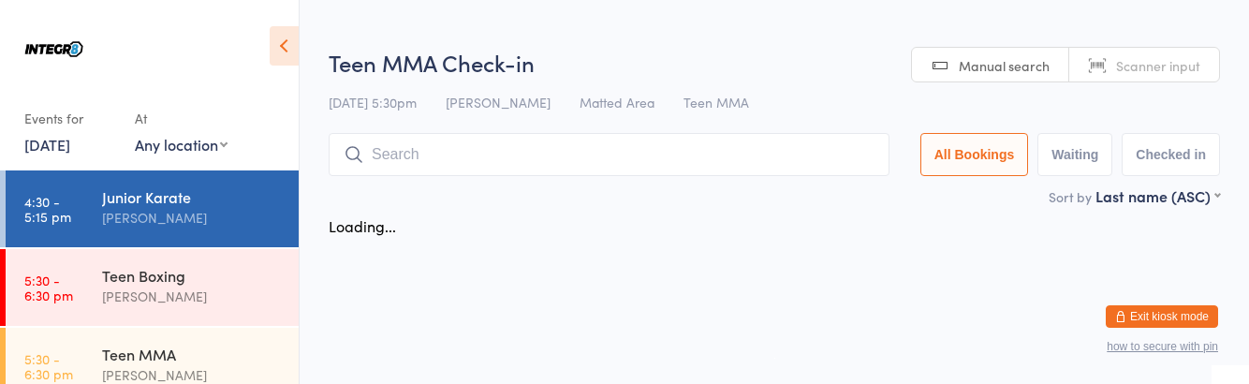
click at [67, 227] on link "4:30 - 5:15 pm Junior Karate [PERSON_NAME]" at bounding box center [152, 208] width 293 height 77
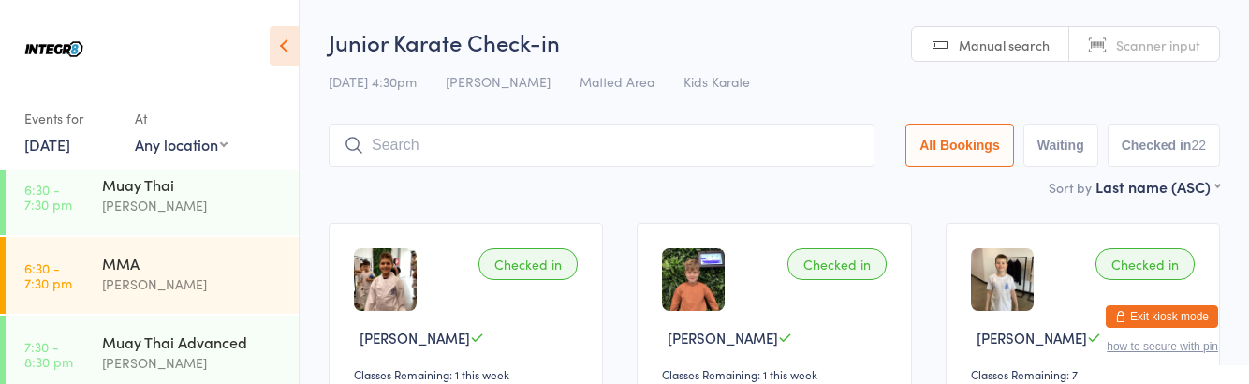
scroll to position [249, 0]
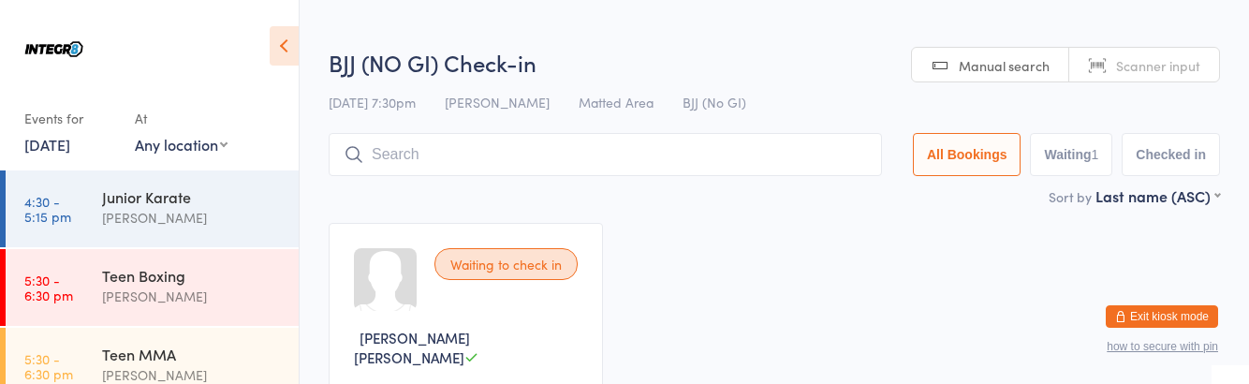
click at [106, 366] on div "[PERSON_NAME]" at bounding box center [192, 375] width 181 height 22
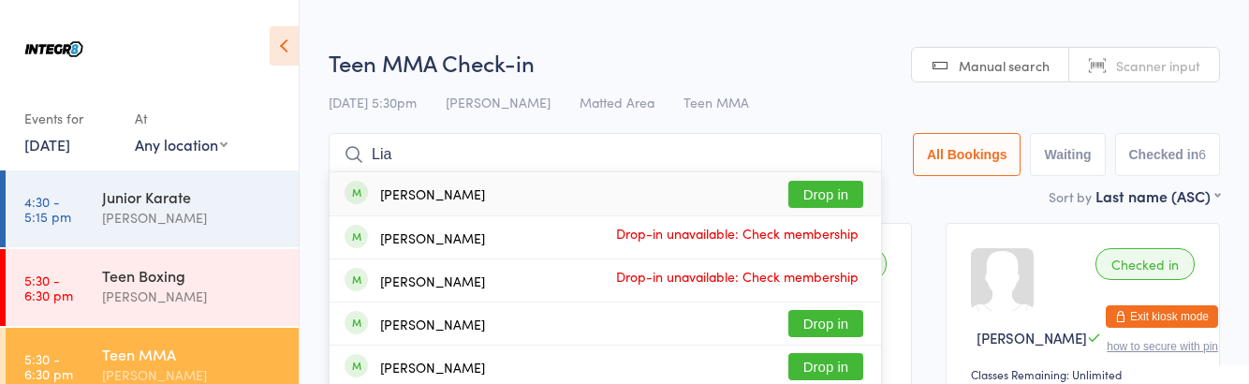
type input "Lia"
click at [835, 318] on button "Drop in" at bounding box center [825, 323] width 75 height 27
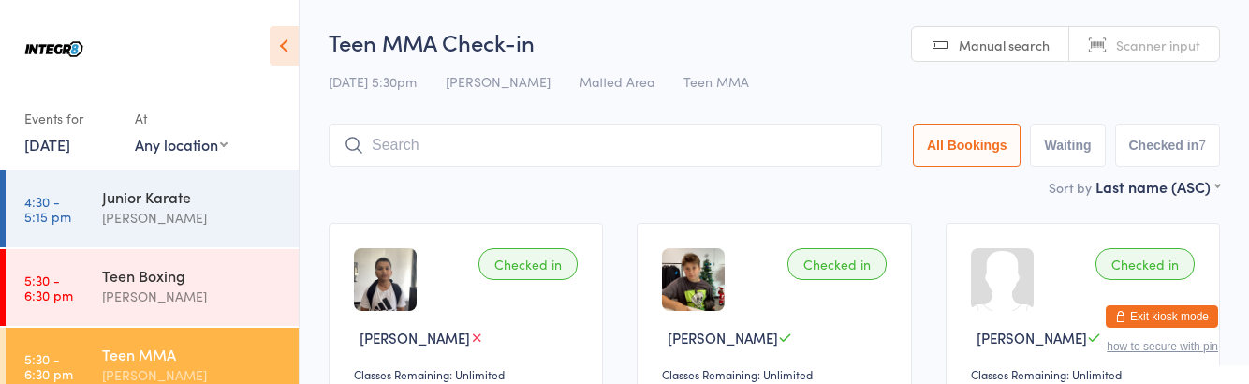
click at [197, 305] on div "[PERSON_NAME]" at bounding box center [192, 297] width 181 height 22
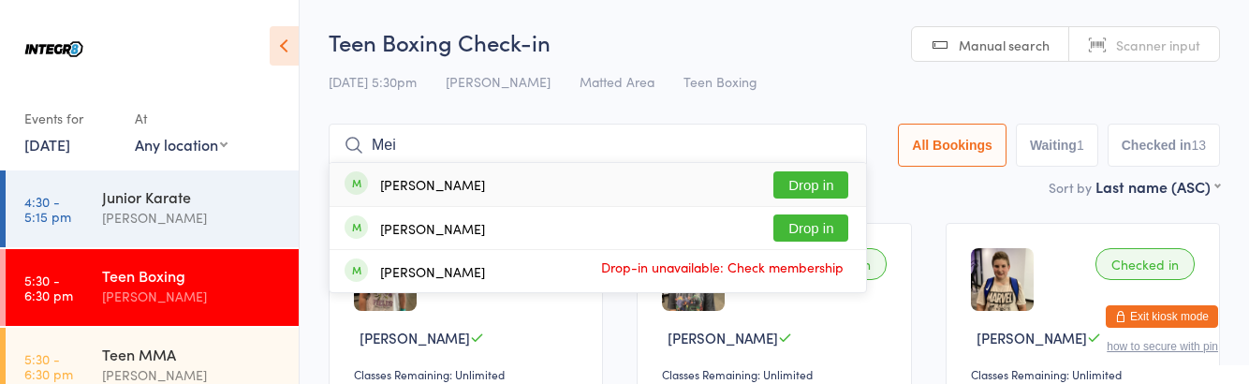
type input "Mei"
click at [835, 191] on button "Drop in" at bounding box center [810, 184] width 75 height 27
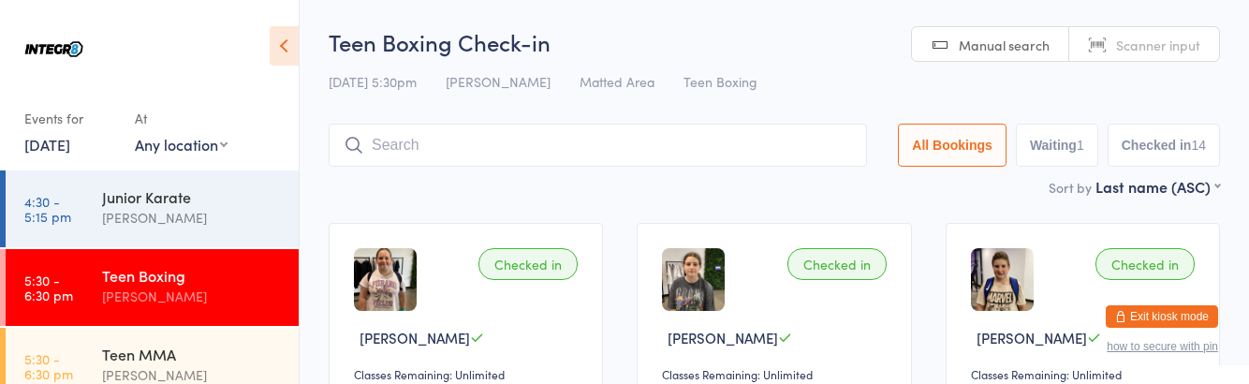
click at [137, 367] on div "[PERSON_NAME]" at bounding box center [192, 375] width 181 height 22
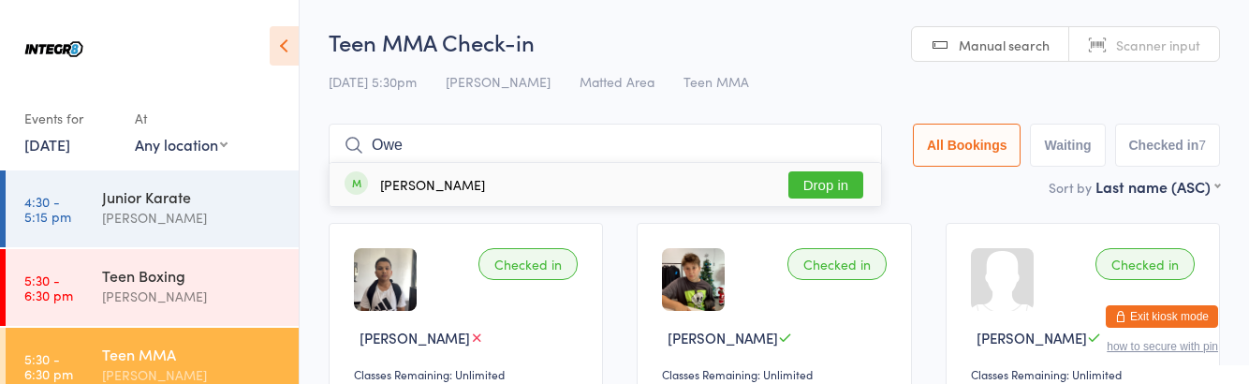
type input "Owe"
click at [842, 188] on button "Drop in" at bounding box center [825, 184] width 75 height 27
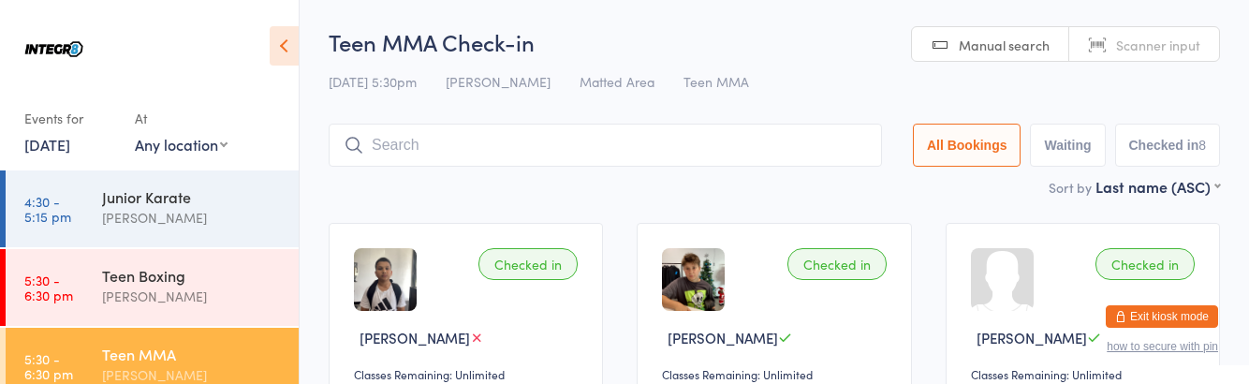
click at [203, 360] on div "Teen MMA" at bounding box center [192, 354] width 181 height 21
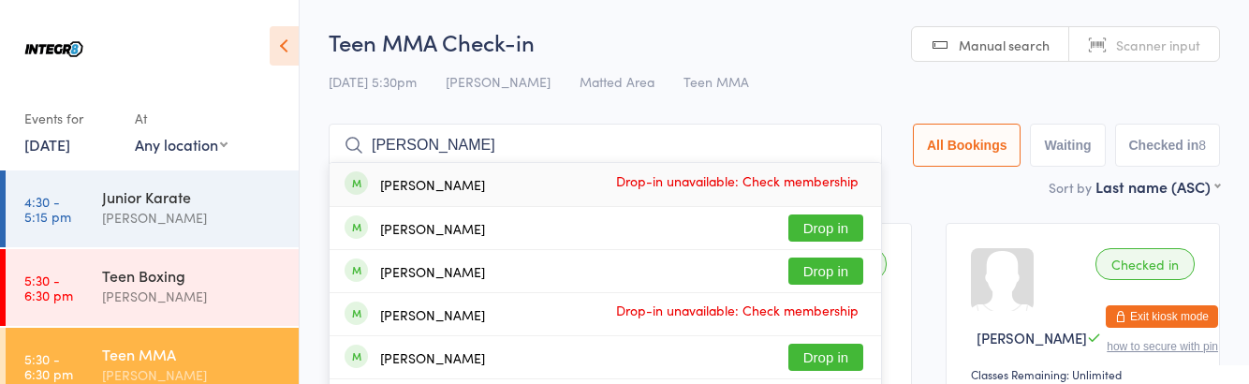
type input "[PERSON_NAME]"
click at [863, 227] on button "Drop in" at bounding box center [825, 227] width 75 height 27
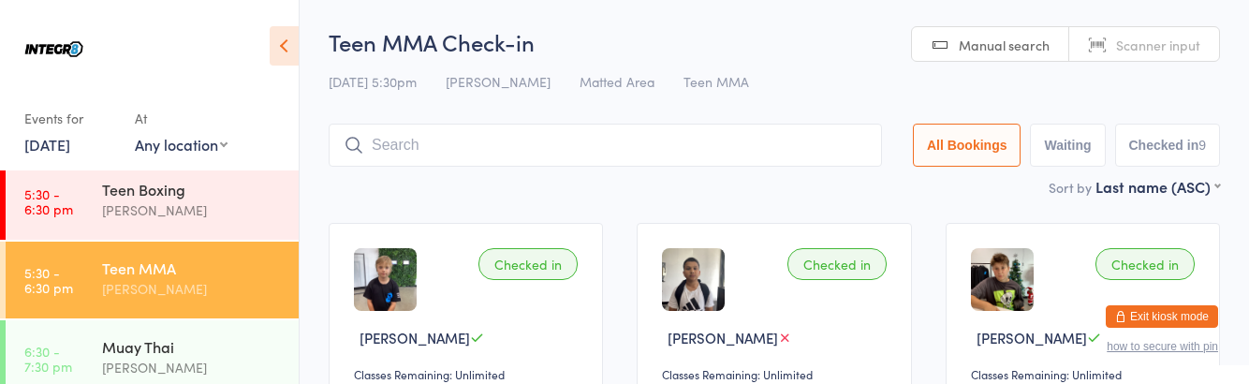
click at [200, 348] on div "Muay Thai" at bounding box center [192, 346] width 181 height 21
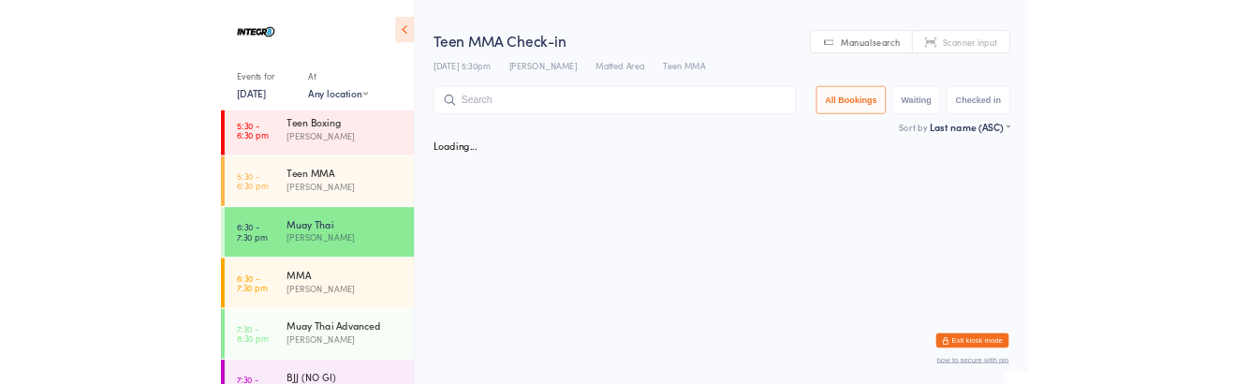
scroll to position [86, 0]
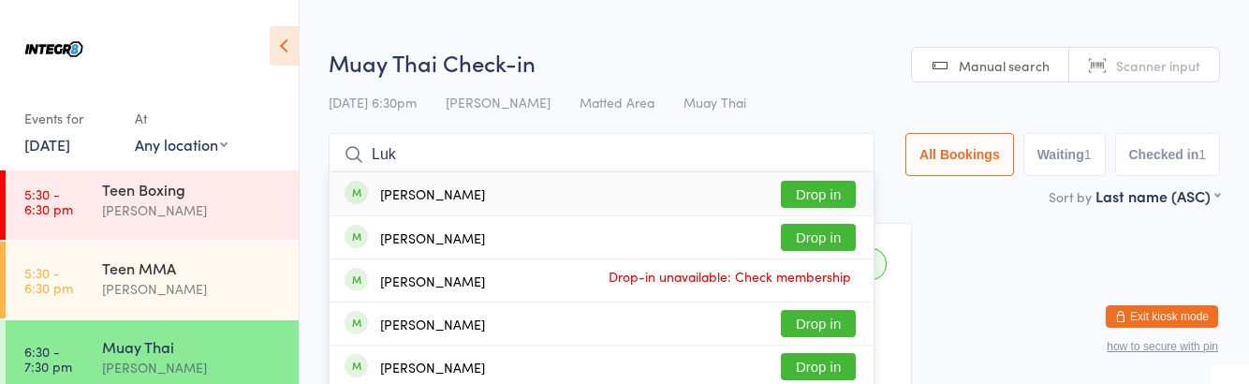
type input "Luk"
click at [829, 236] on button "Drop in" at bounding box center [818, 237] width 75 height 27
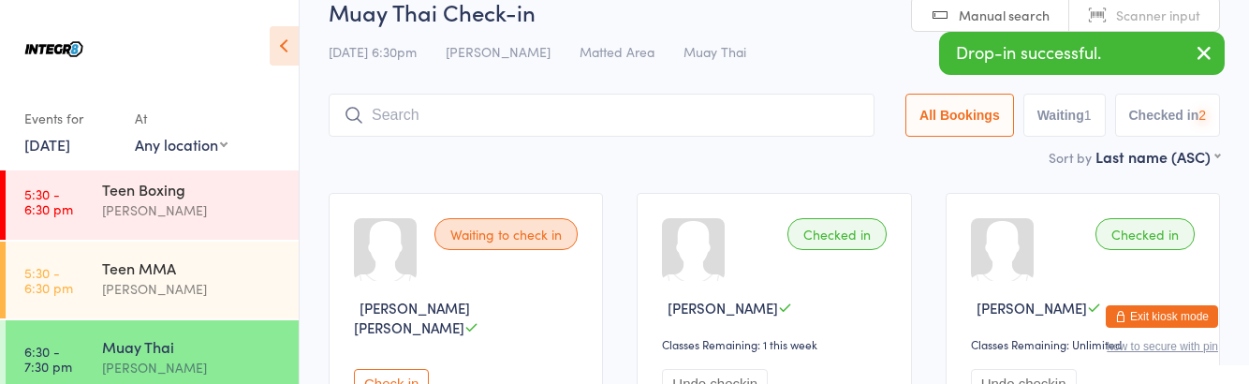
scroll to position [39, 0]
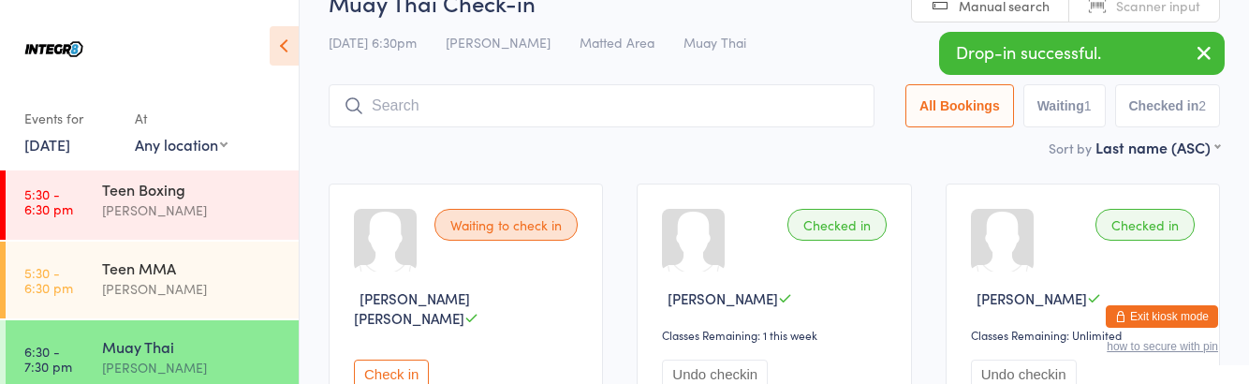
click at [217, 255] on div "Teen MMA [PERSON_NAME]" at bounding box center [200, 279] width 197 height 74
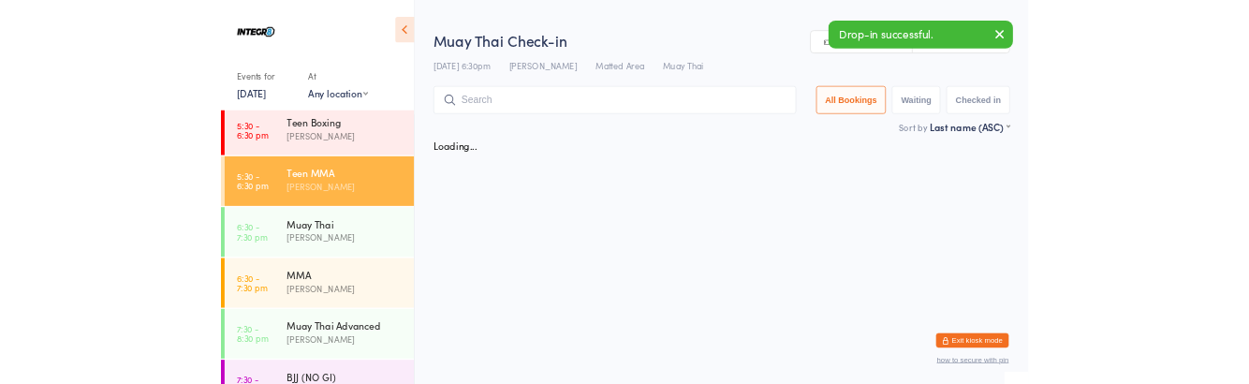
scroll to position [86, 0]
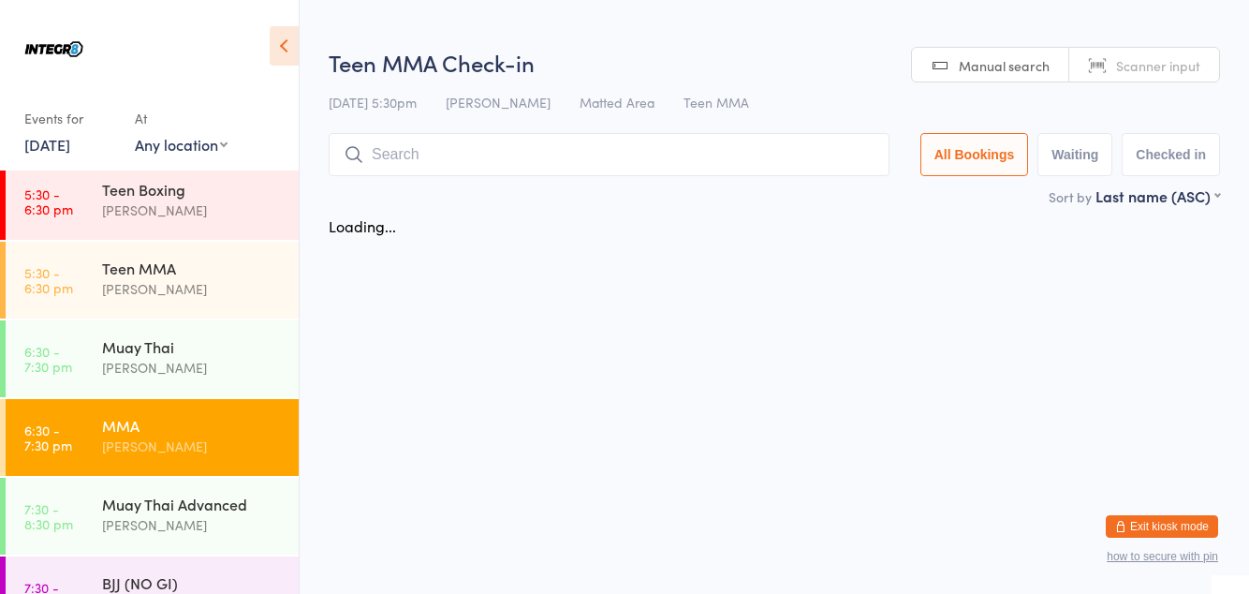
scroll to position [86, 0]
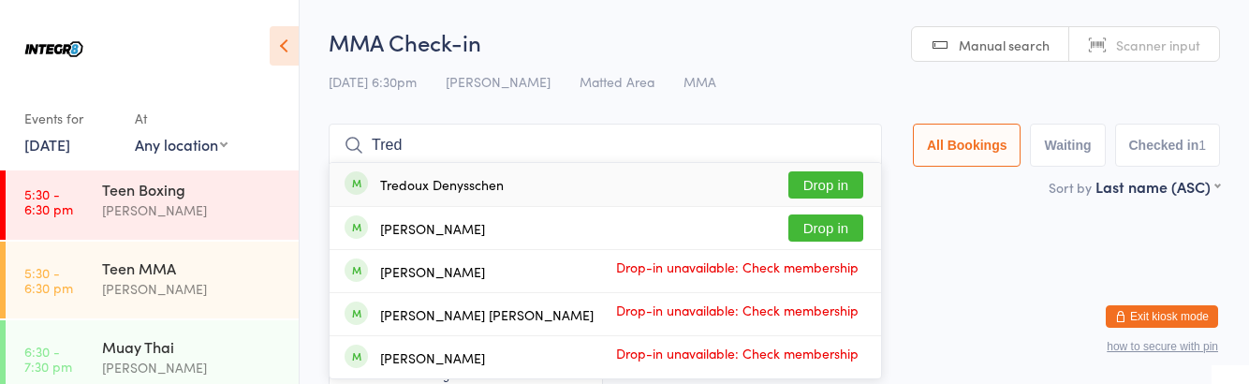
type input "Tred"
click at [848, 184] on button "Drop in" at bounding box center [825, 184] width 75 height 27
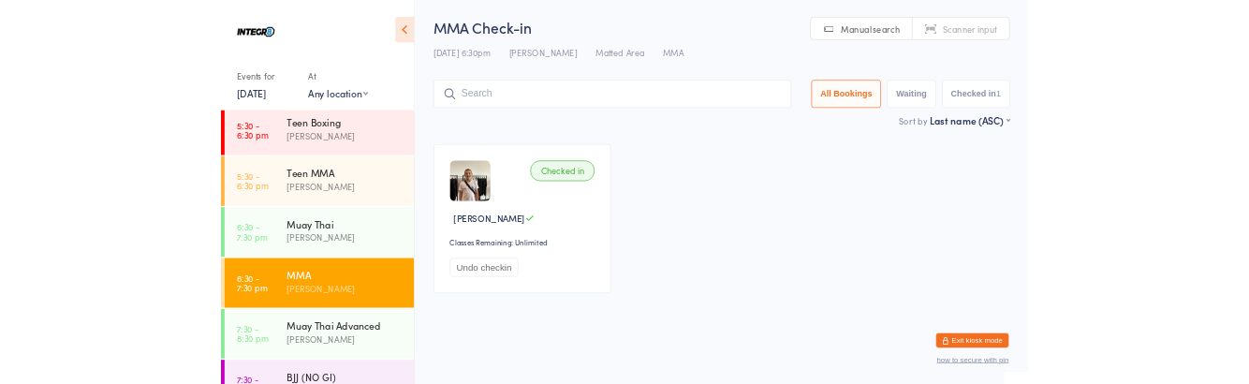
scroll to position [39, 0]
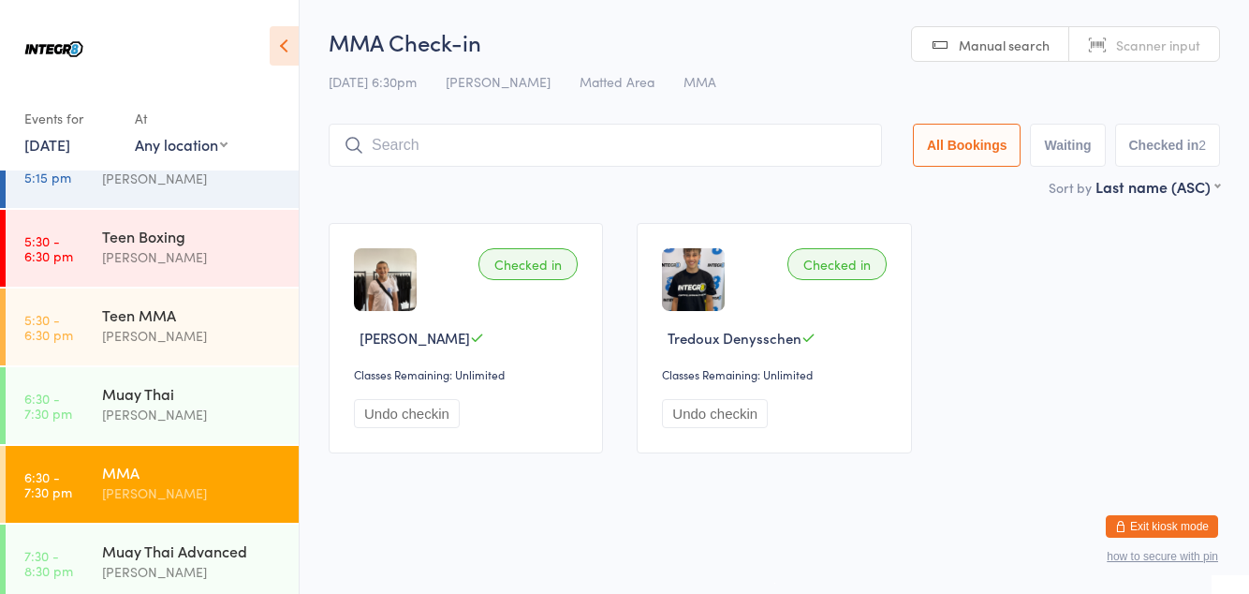
click at [112, 240] on div "Teen Boxing" at bounding box center [192, 236] width 181 height 21
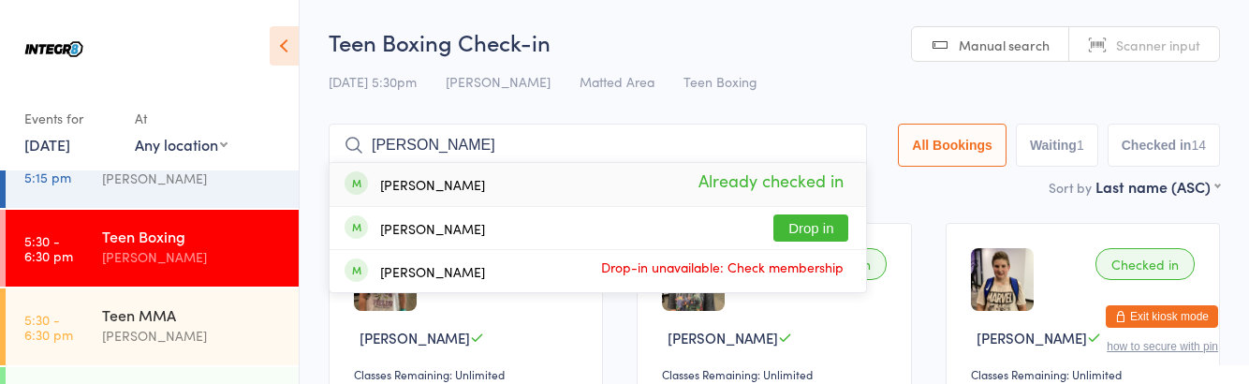
type input "[PERSON_NAME]"
click at [816, 230] on button "Drop in" at bounding box center [810, 227] width 75 height 27
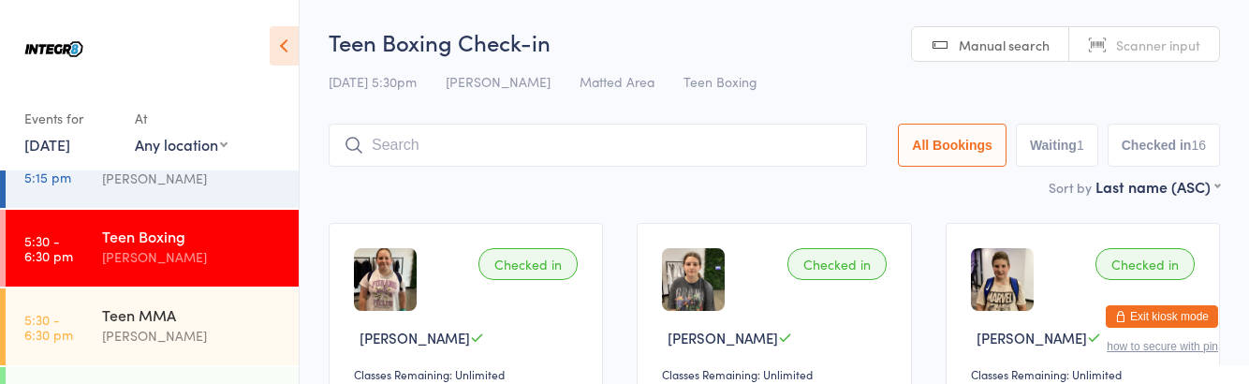
click at [186, 335] on div "[PERSON_NAME]" at bounding box center [192, 336] width 181 height 22
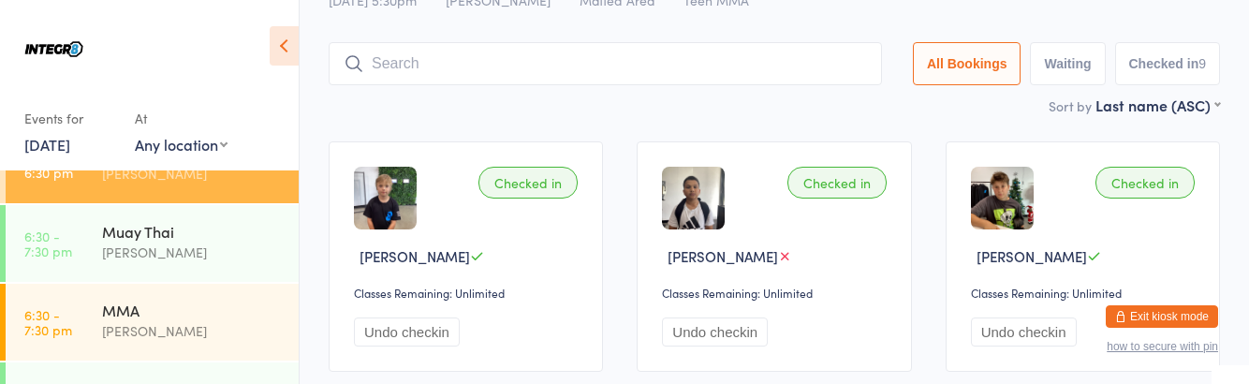
scroll to position [249, 0]
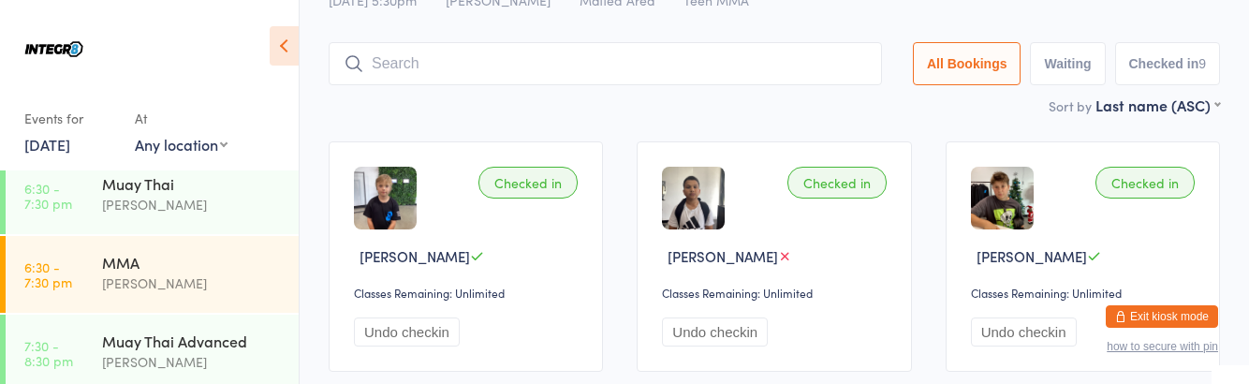
click at [126, 281] on div "[PERSON_NAME]" at bounding box center [192, 283] width 181 height 22
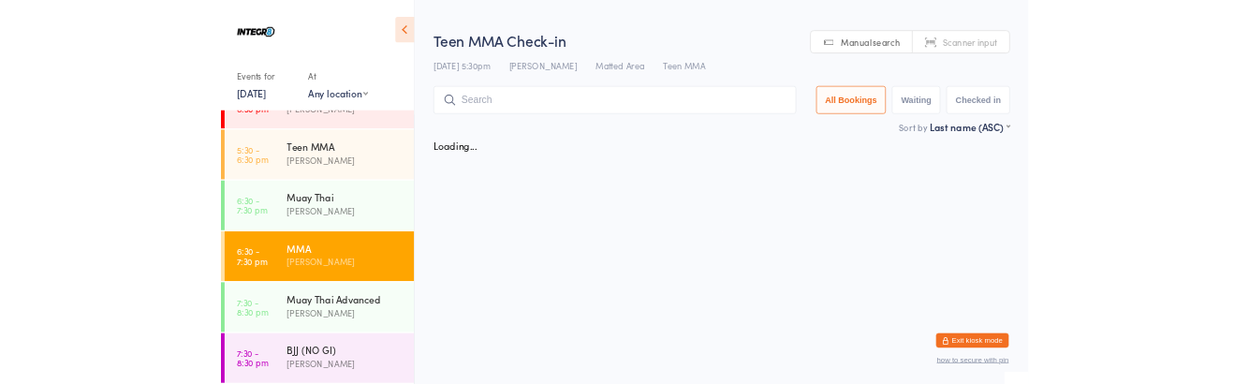
scroll to position [249, 0]
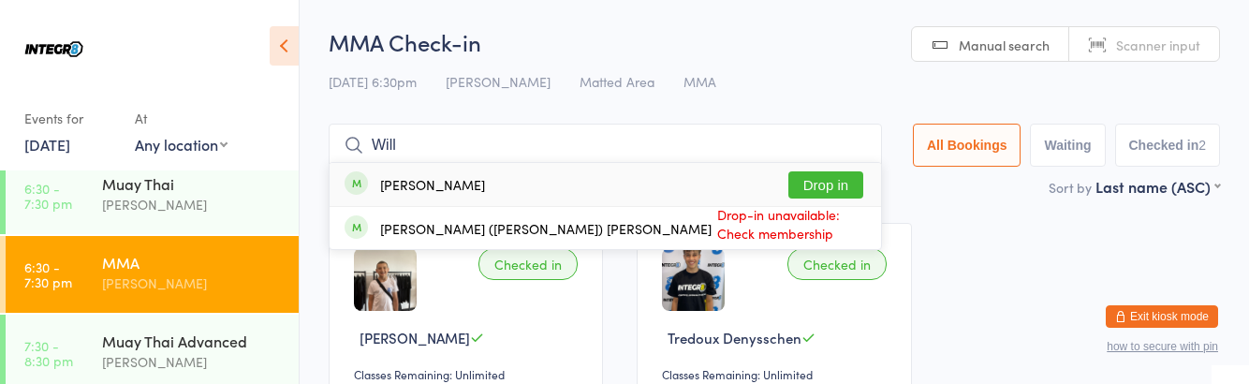
type input "Will"
click at [858, 184] on button "Drop in" at bounding box center [825, 184] width 75 height 27
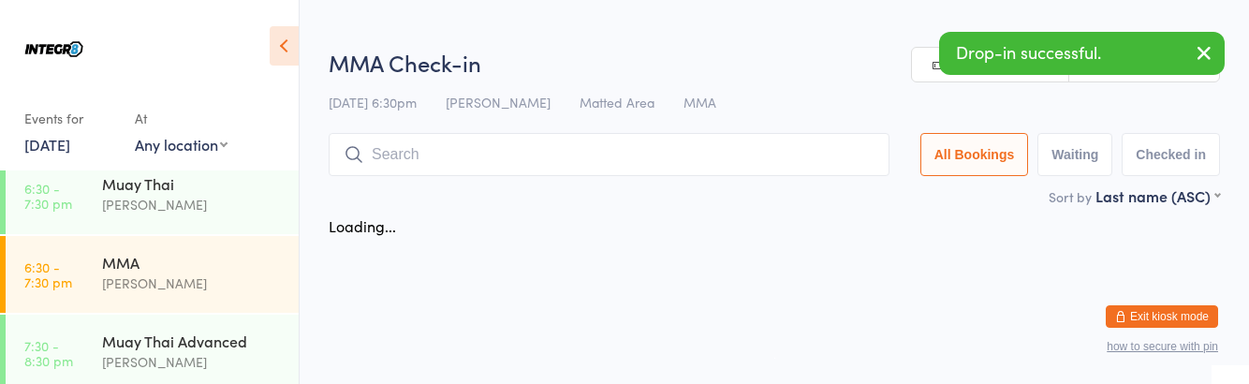
scroll to position [249, 0]
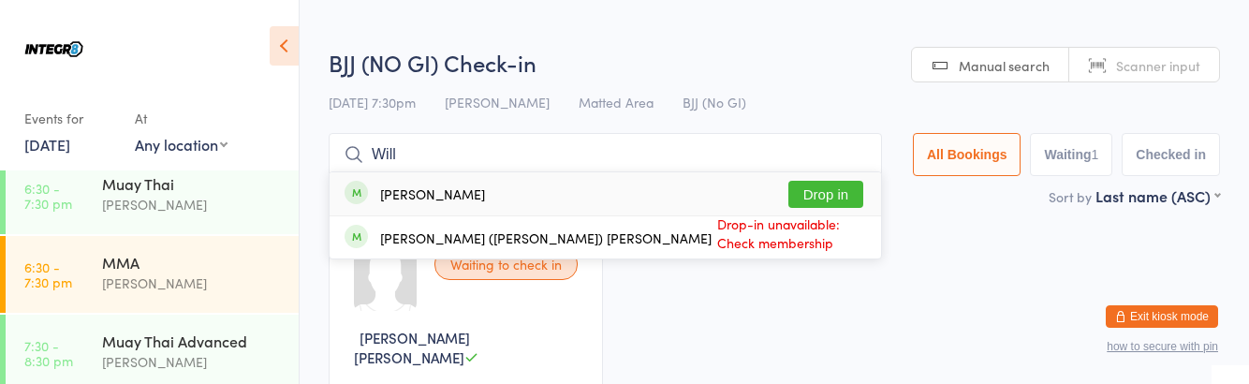
type input "Will"
click at [858, 190] on button "Drop in" at bounding box center [825, 194] width 75 height 27
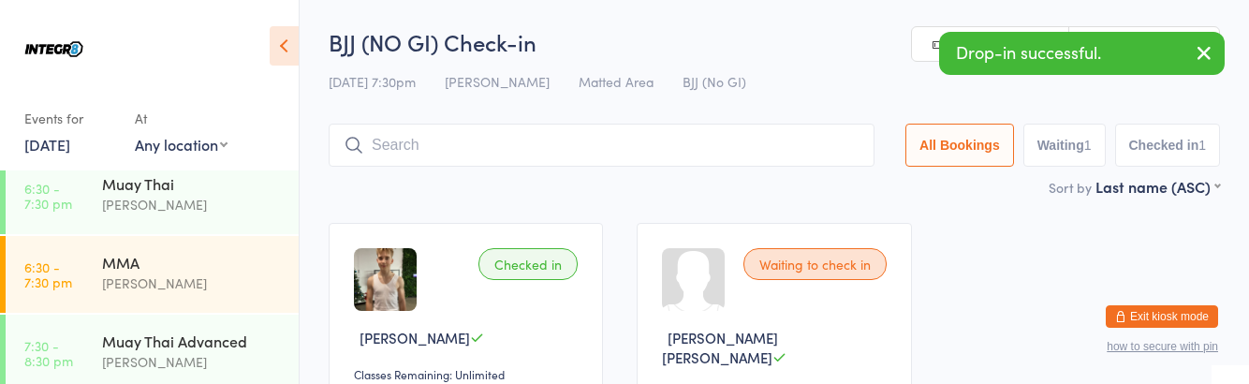
click at [1011, 336] on div "Checked in [PERSON_NAME] Classes Remaining: Unlimited Undo checkin Waiting to c…" at bounding box center [774, 338] width 925 height 264
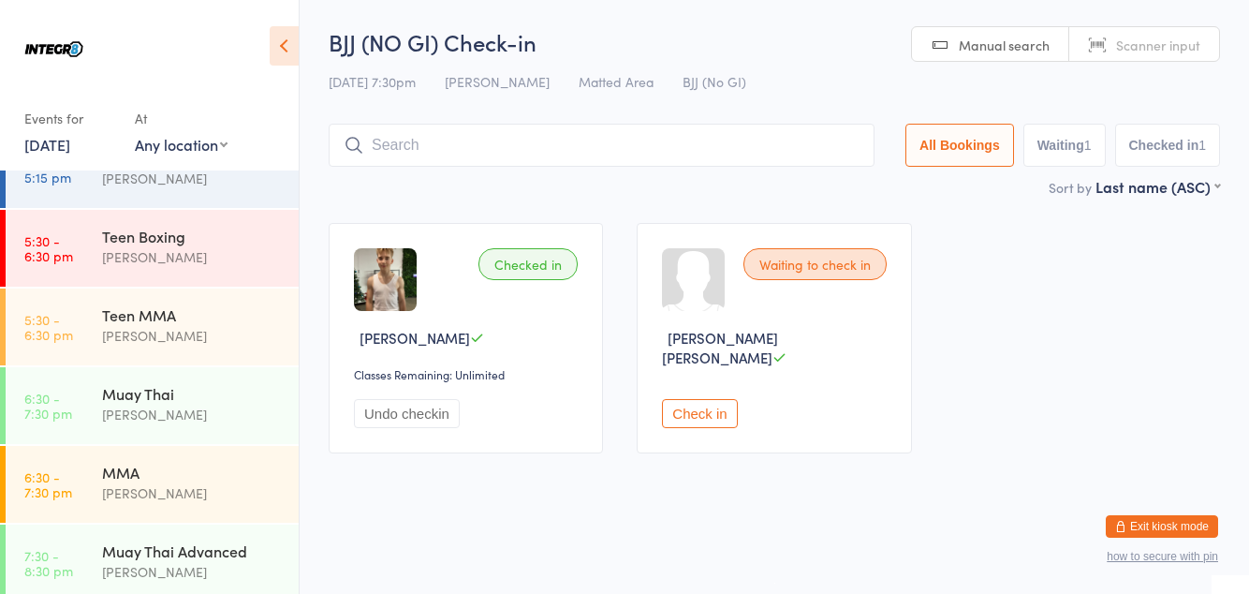
click at [142, 383] on div "[PERSON_NAME]" at bounding box center [192, 493] width 181 height 22
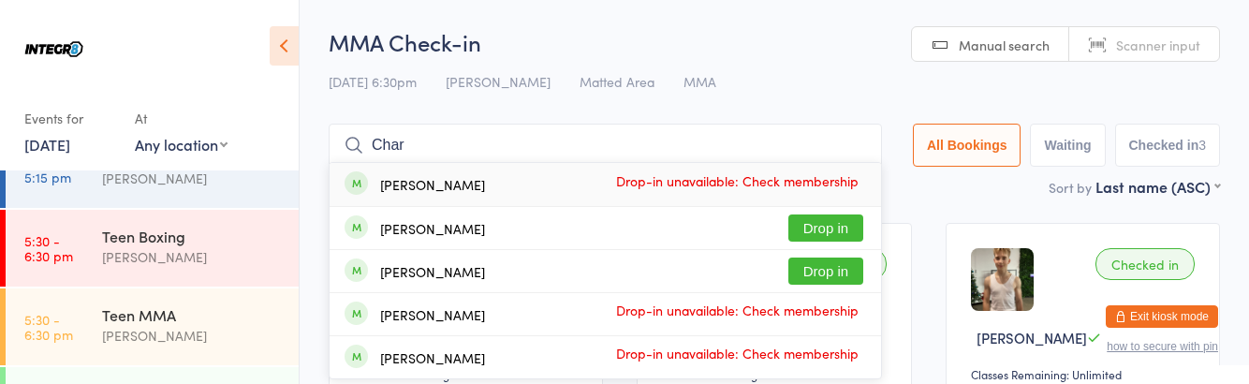
type input "Char"
click at [843, 226] on button "Drop in" at bounding box center [825, 227] width 75 height 27
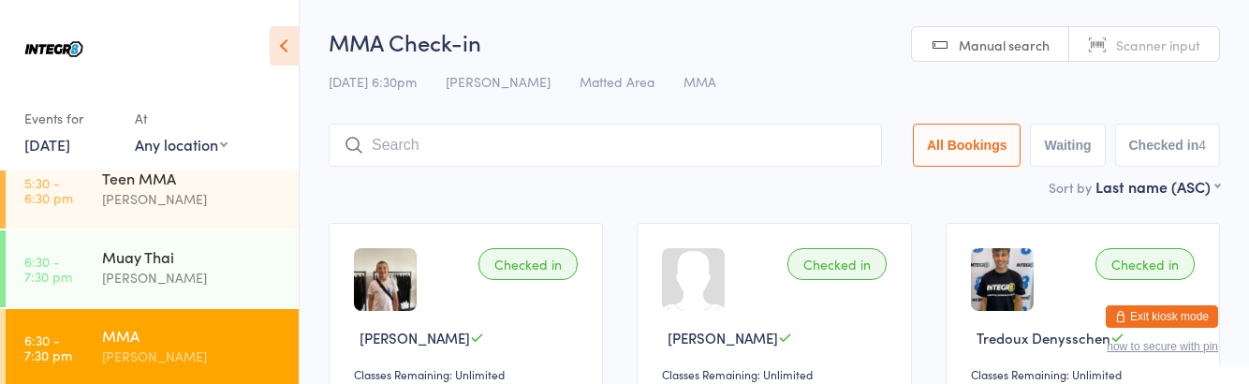
click at [169, 359] on div "[PERSON_NAME]" at bounding box center [192, 356] width 181 height 22
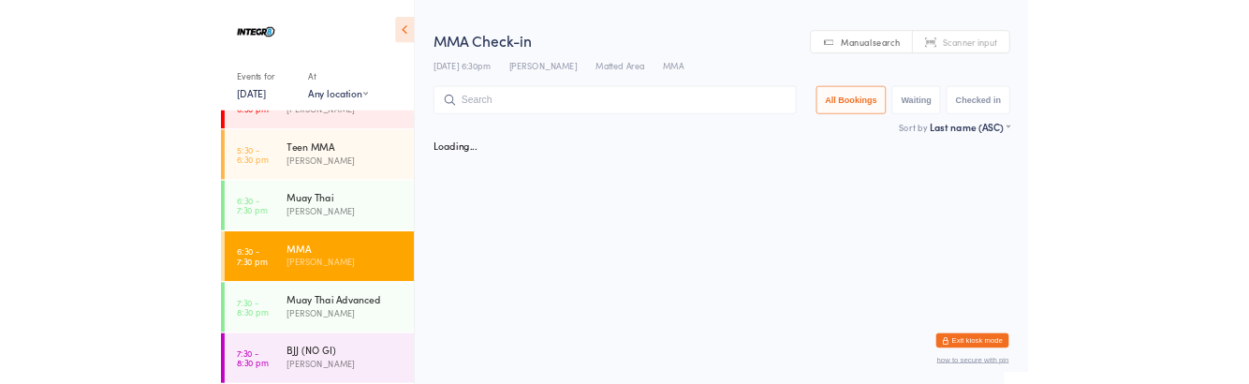
scroll to position [176, 0]
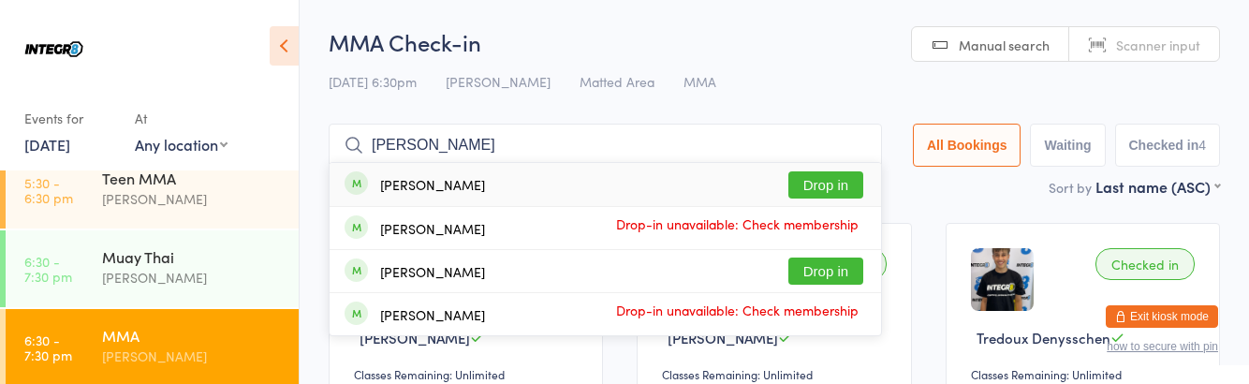
type input "[PERSON_NAME]"
click at [534, 186] on div "[PERSON_NAME] Drop in" at bounding box center [605, 184] width 551 height 43
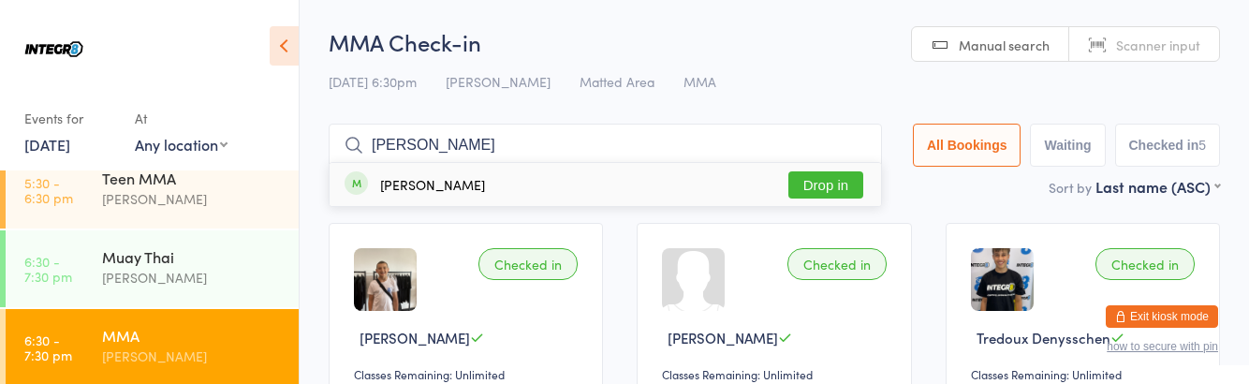
type input "[PERSON_NAME]"
click at [846, 187] on button "Drop in" at bounding box center [825, 184] width 75 height 27
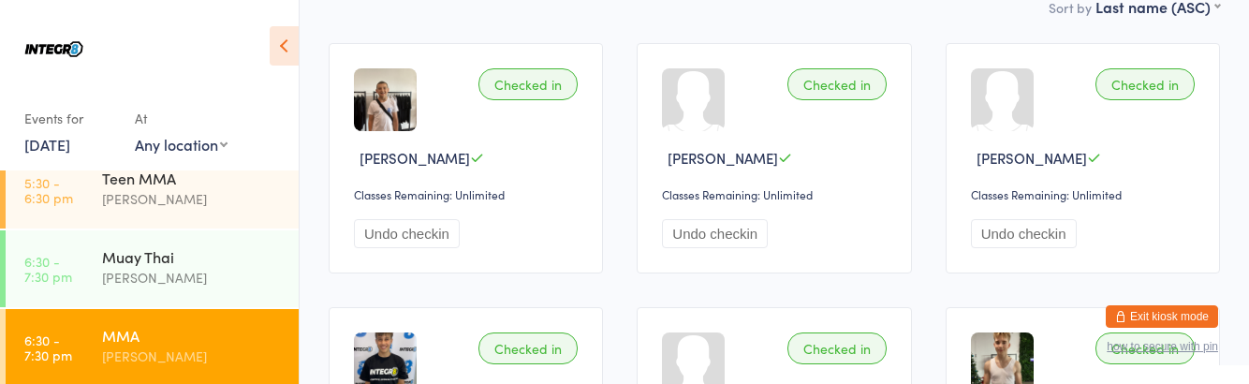
scroll to position [0, 0]
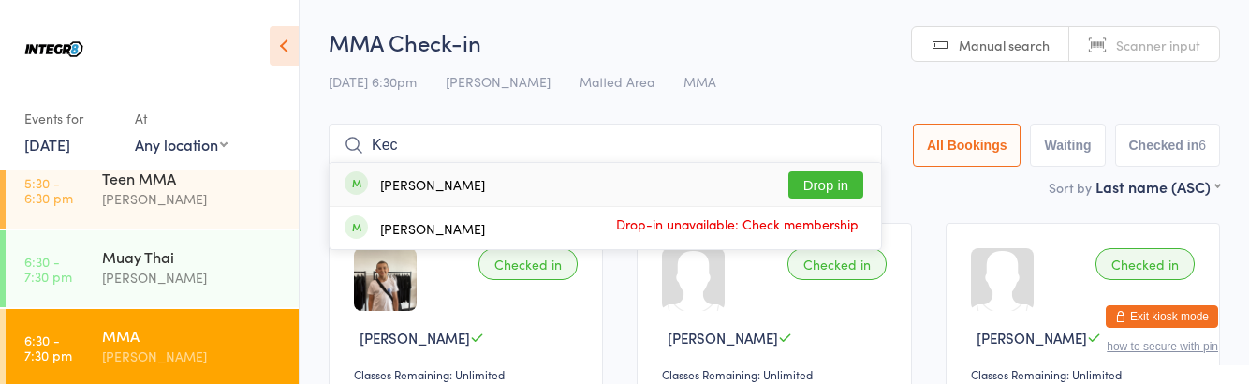
type input "Kec"
click at [826, 193] on button "Drop in" at bounding box center [825, 184] width 75 height 27
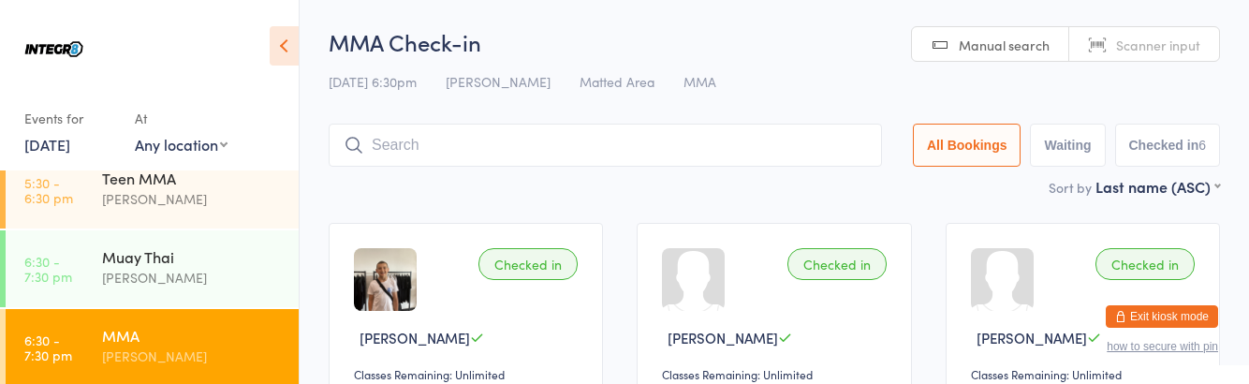
scroll to position [176, 0]
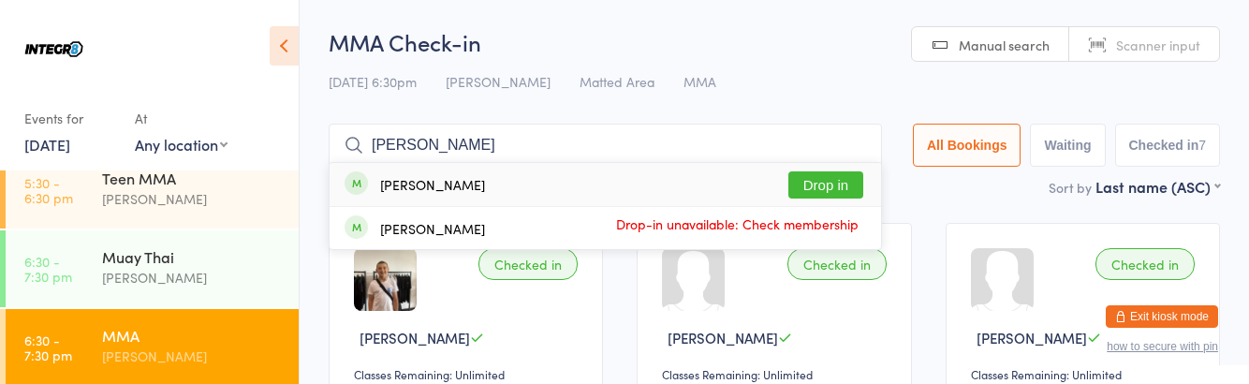
type input "[PERSON_NAME]"
click at [820, 189] on button "Drop in" at bounding box center [825, 184] width 75 height 27
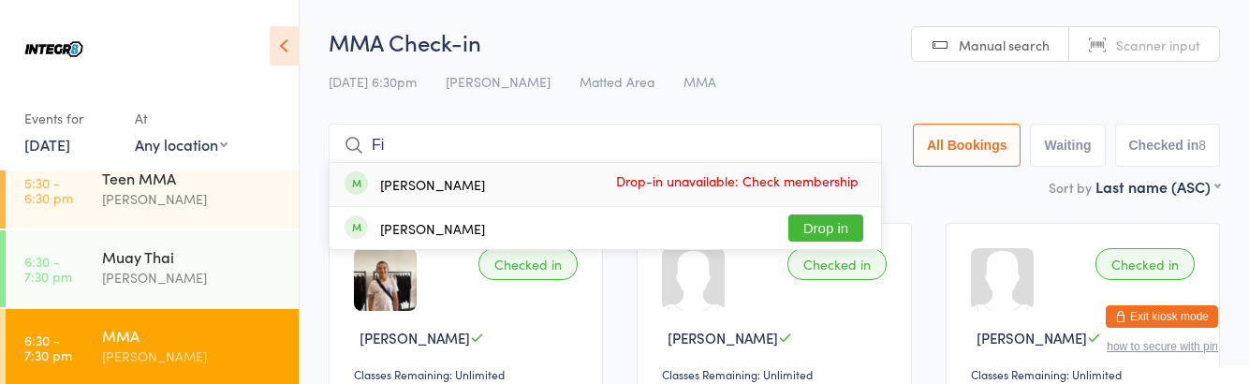
type input "Fi"
click at [850, 233] on button "Drop in" at bounding box center [825, 227] width 75 height 27
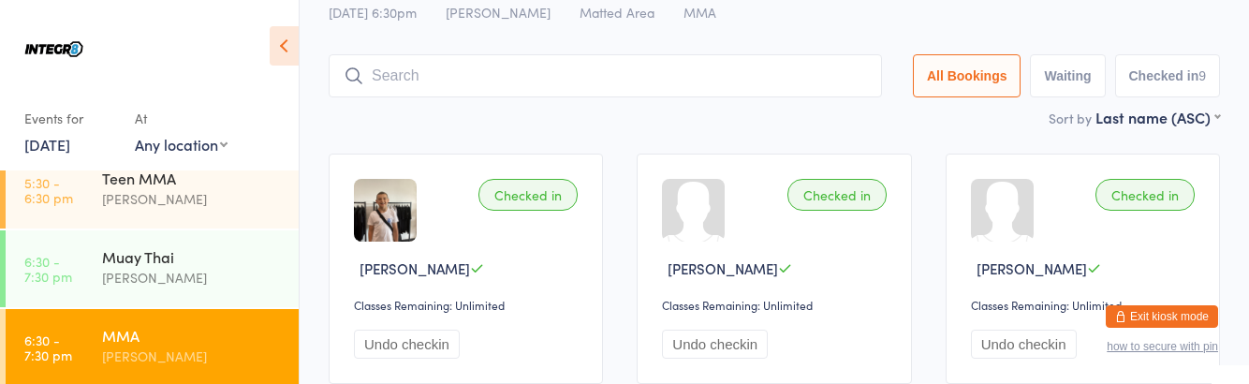
scroll to position [0, 0]
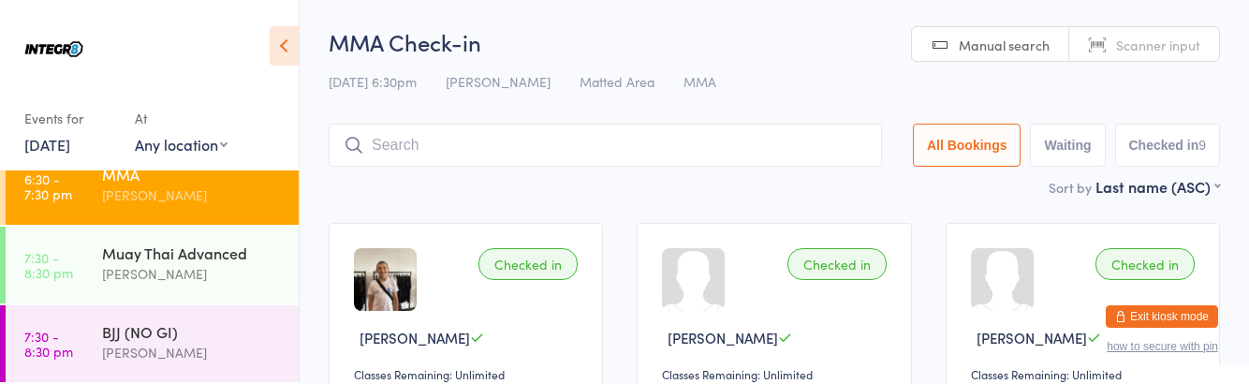
click at [92, 328] on link "7:30 - 8:30 pm BJJ (NO GI) [PERSON_NAME]" at bounding box center [152, 343] width 293 height 77
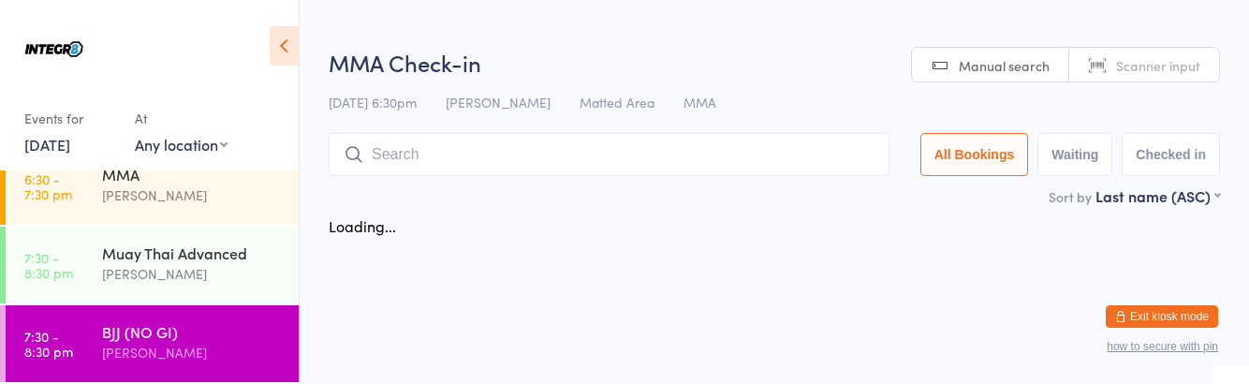
scroll to position [337, 0]
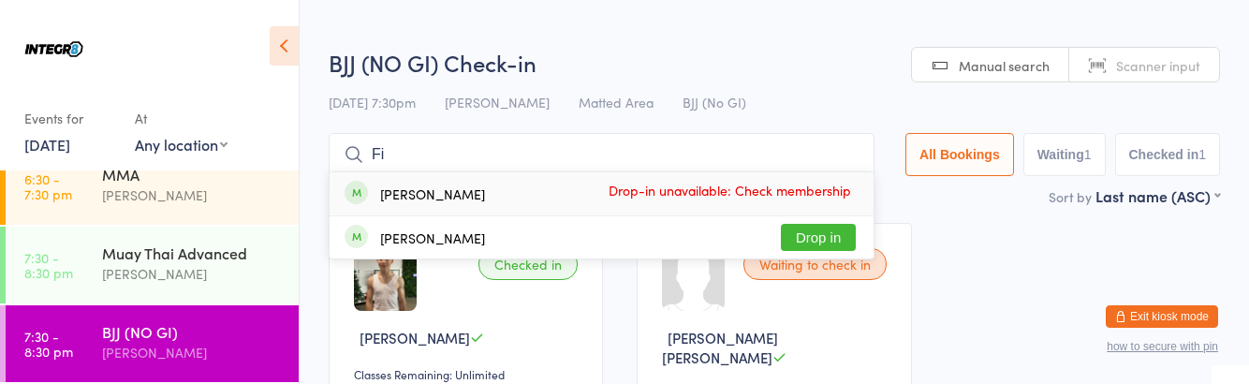
type input "Fi"
click at [844, 234] on button "Drop in" at bounding box center [818, 237] width 75 height 27
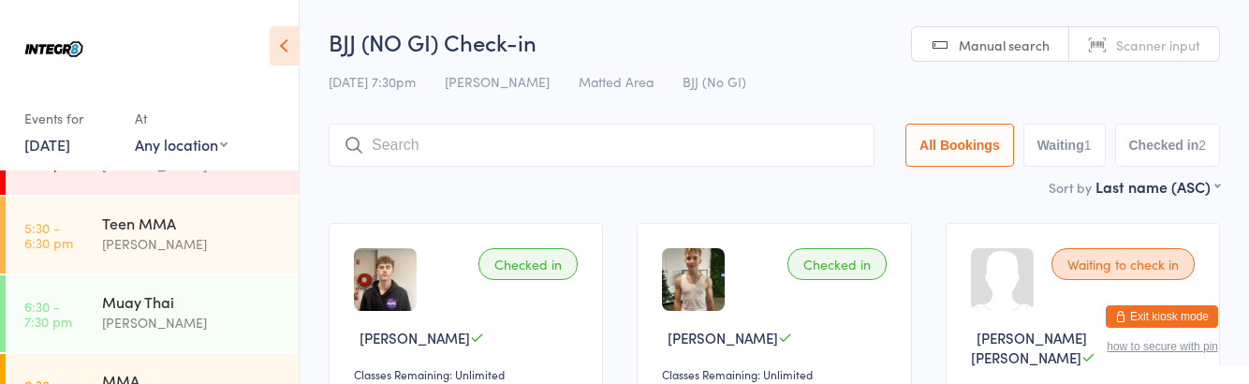
click at [193, 311] on div "Muay Thai" at bounding box center [192, 301] width 181 height 21
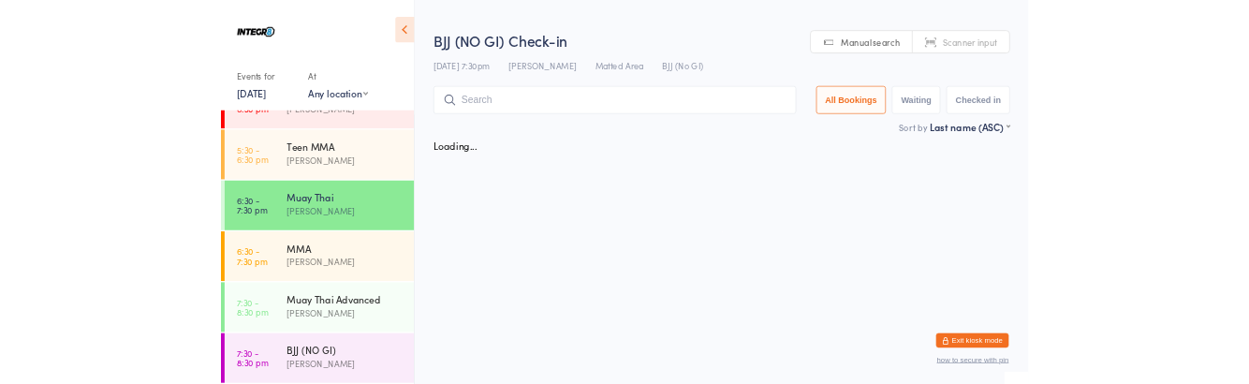
scroll to position [131, 0]
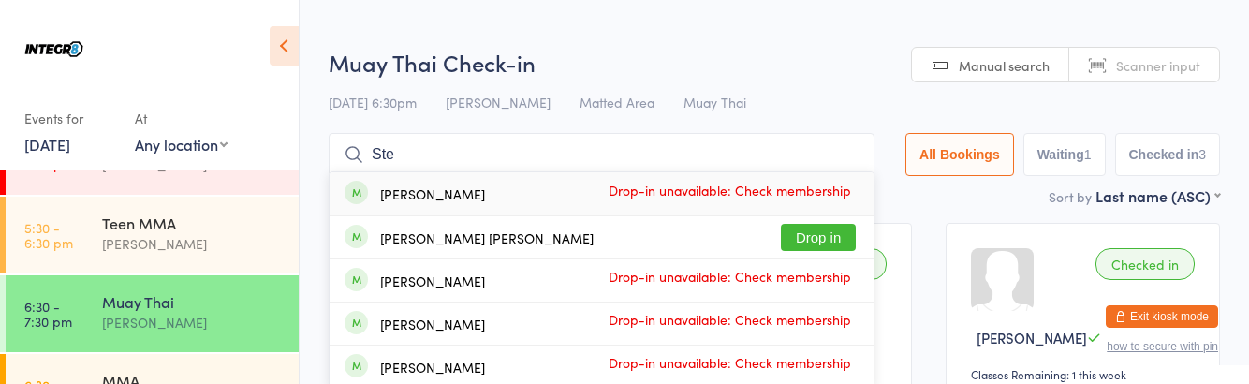
type input "Ste"
click at [808, 238] on button "Drop in" at bounding box center [818, 237] width 75 height 27
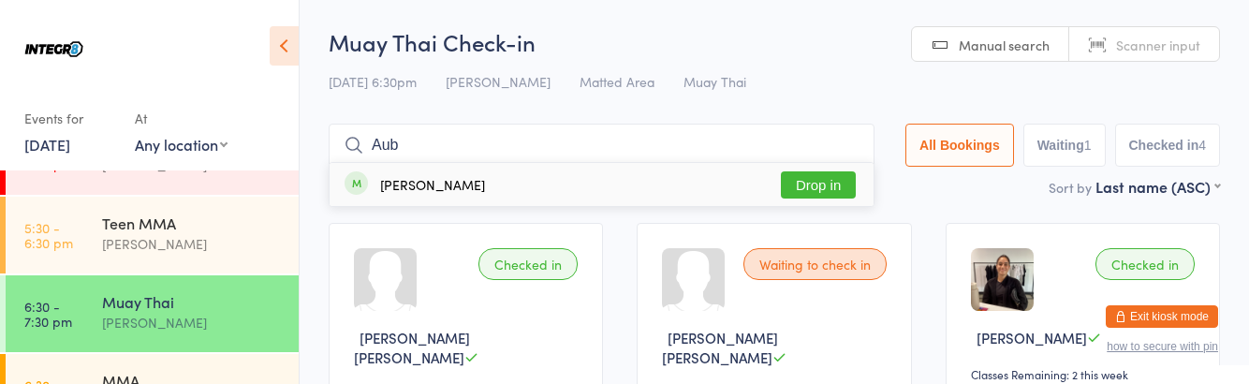
type input "Aub"
click at [810, 189] on button "Drop in" at bounding box center [818, 184] width 75 height 27
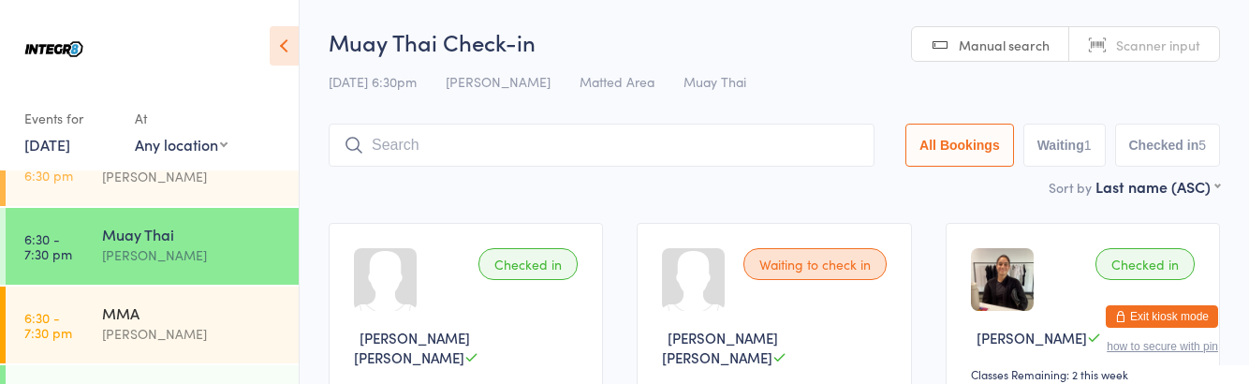
click at [196, 318] on div "MMA" at bounding box center [192, 312] width 181 height 21
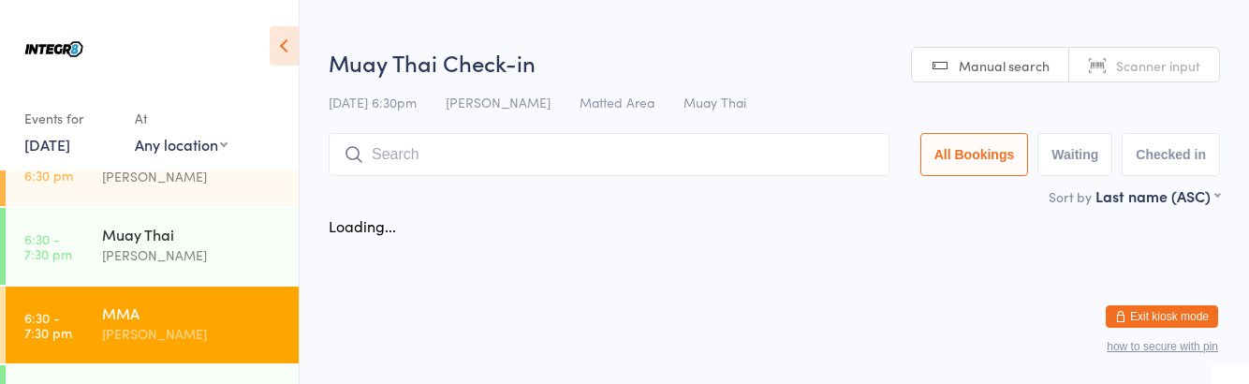
scroll to position [198, 0]
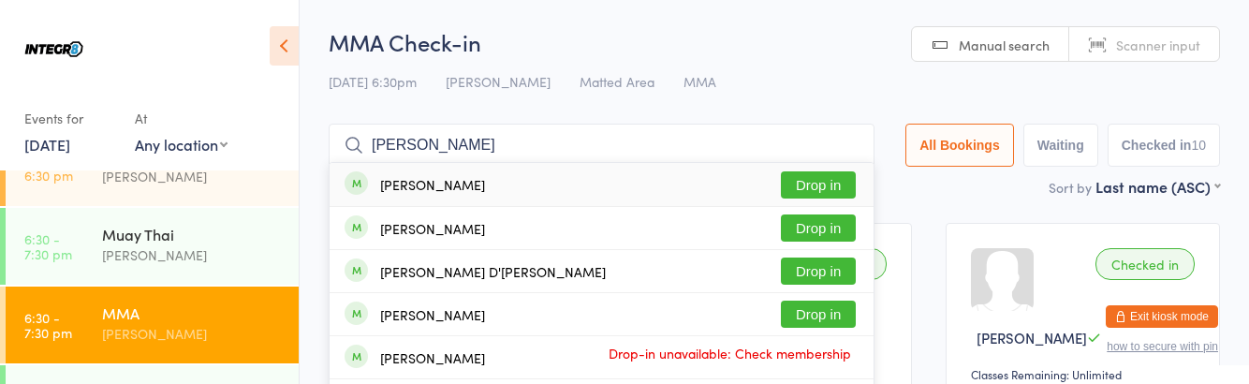
type input "[PERSON_NAME]"
click at [829, 189] on button "Drop in" at bounding box center [818, 184] width 75 height 27
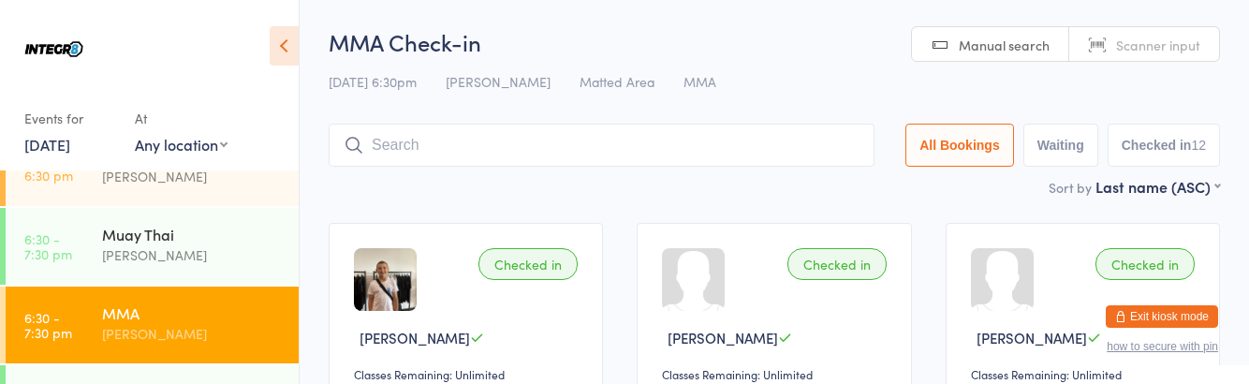
click at [190, 260] on div "[PERSON_NAME]" at bounding box center [192, 255] width 181 height 22
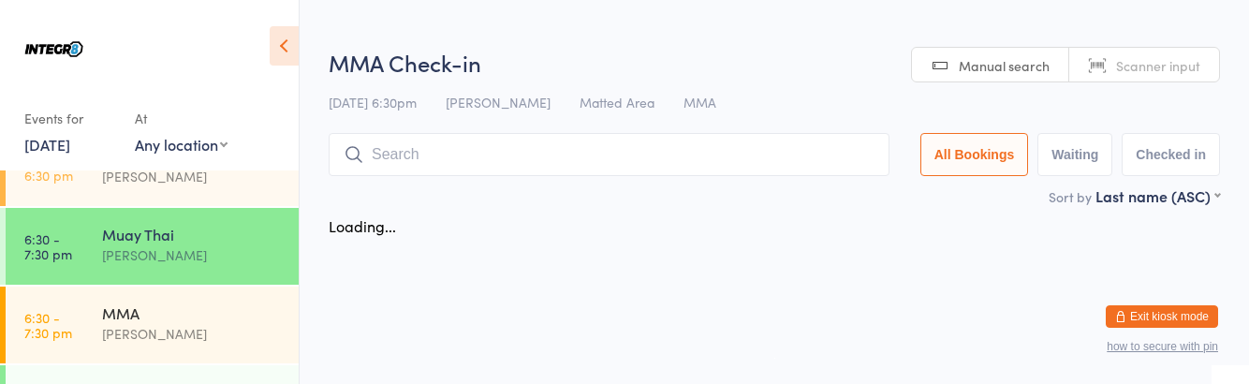
scroll to position [198, 0]
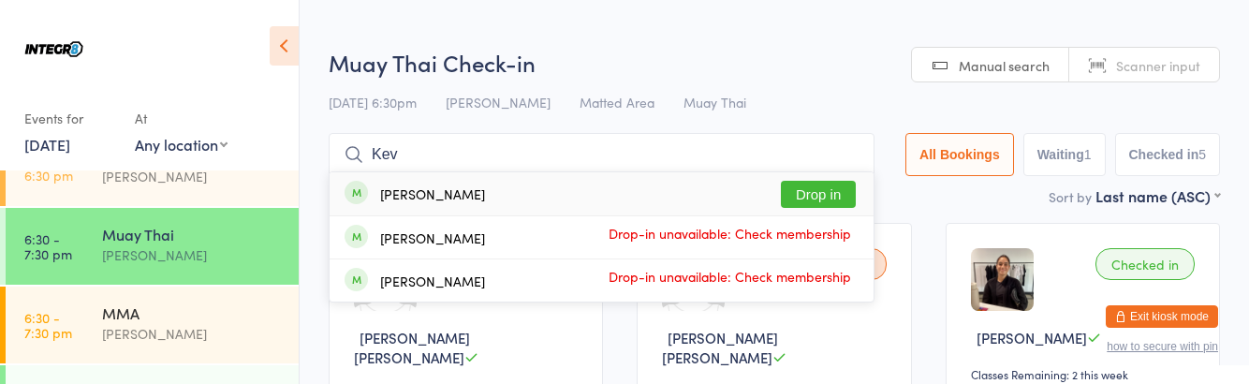
type input "Kev"
click at [839, 198] on button "Drop in" at bounding box center [818, 194] width 75 height 27
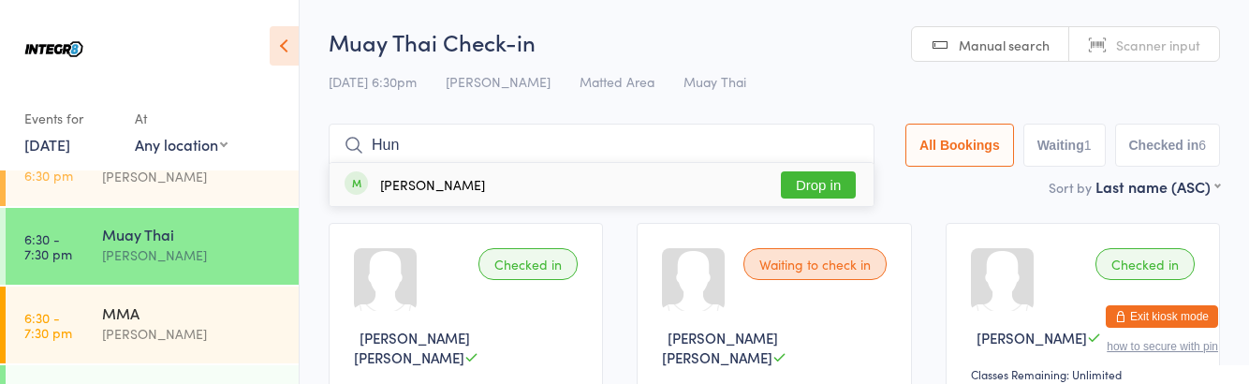
type input "Hun"
click at [835, 182] on button "Drop in" at bounding box center [818, 184] width 75 height 27
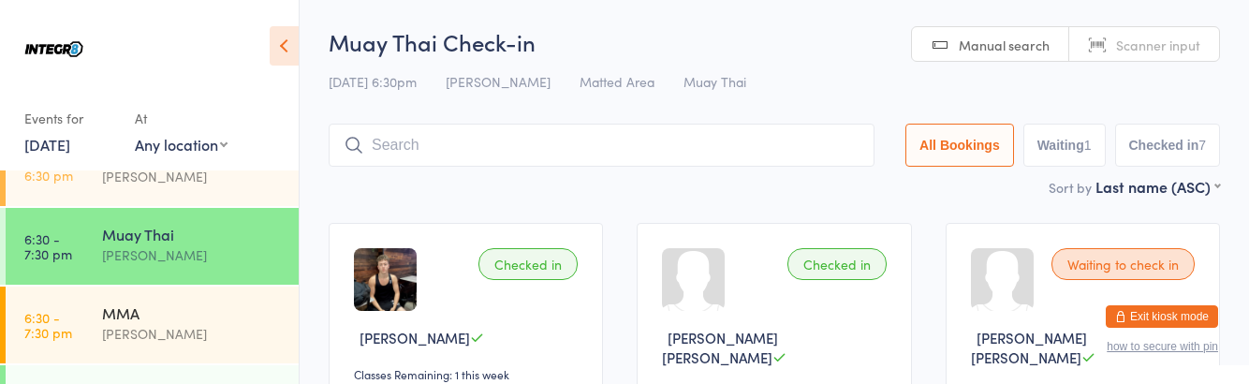
click at [206, 317] on div "MMA" at bounding box center [192, 312] width 181 height 21
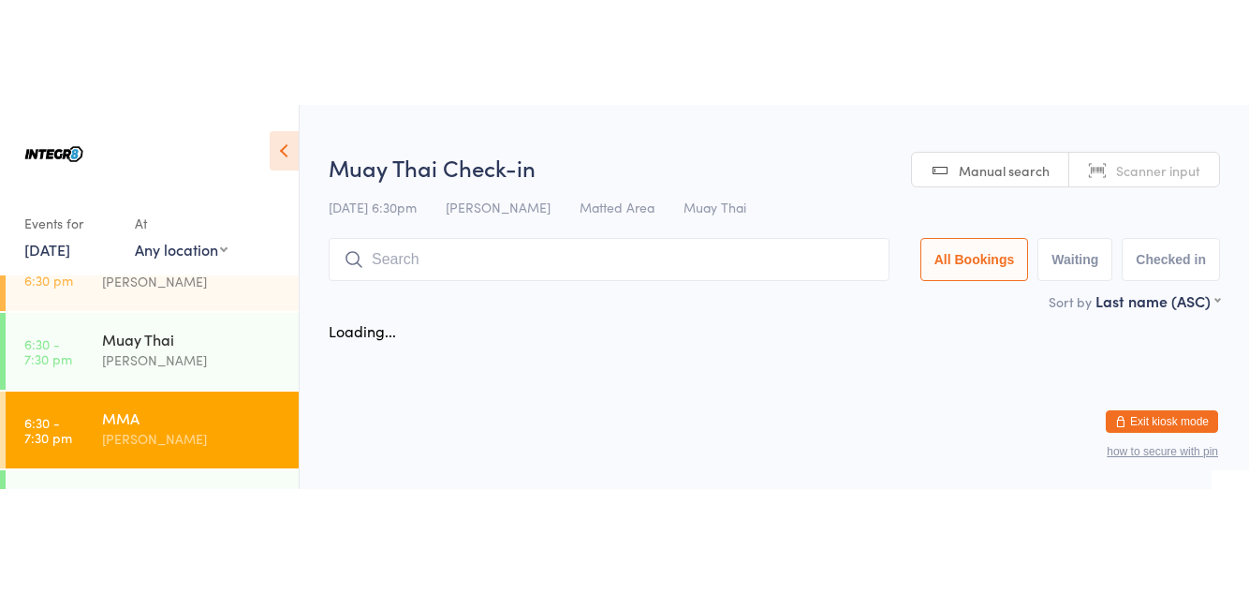
scroll to position [198, 0]
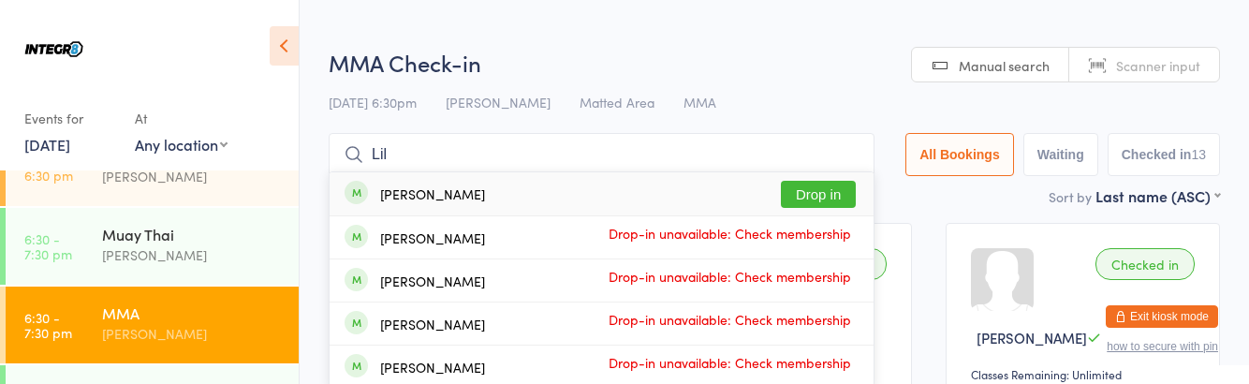
type input "Lil"
click at [837, 191] on button "Drop in" at bounding box center [818, 194] width 75 height 27
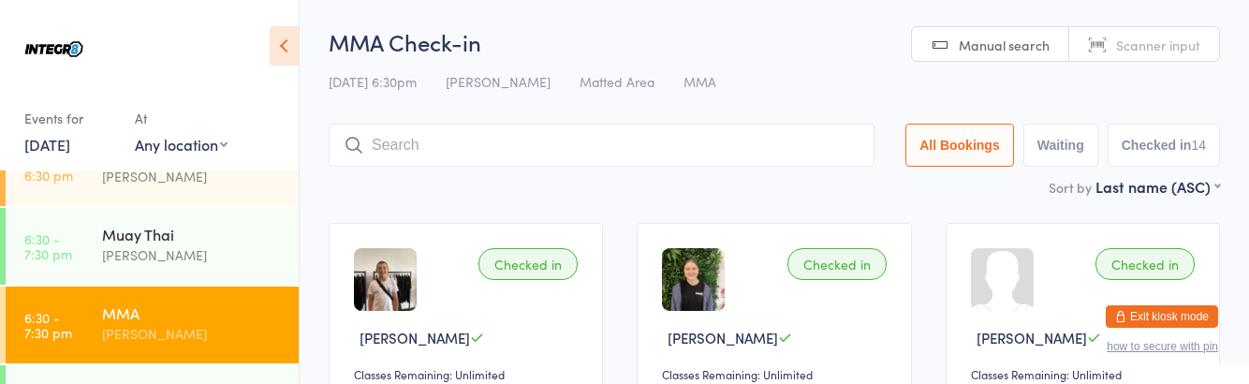
click at [81, 251] on link "6:30 - 7:30 pm Muay Thai [PERSON_NAME]" at bounding box center [152, 246] width 293 height 77
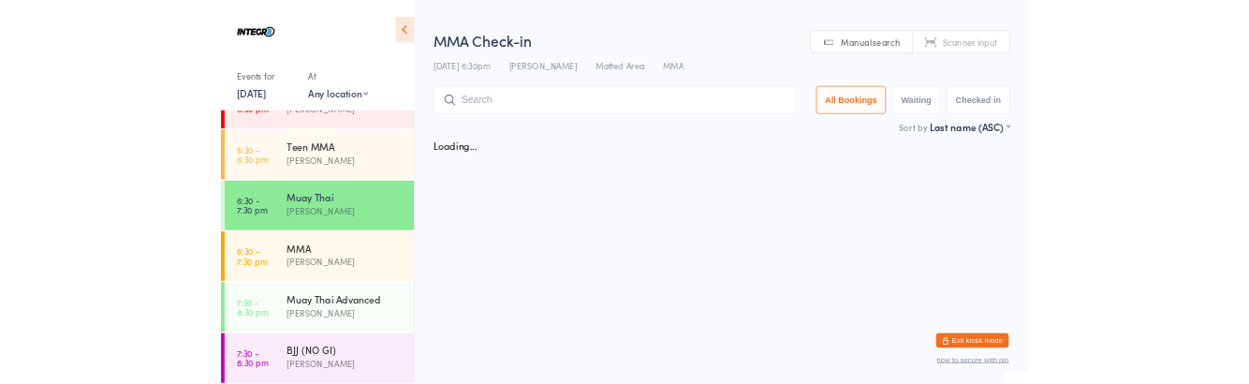
scroll to position [198, 0]
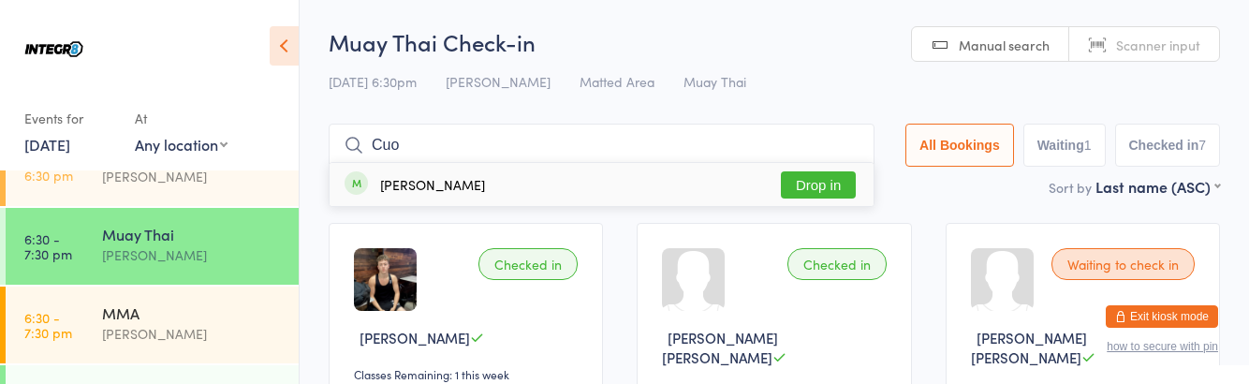
type input "Cuo"
click at [398, 177] on div "[PERSON_NAME]" at bounding box center [432, 184] width 105 height 15
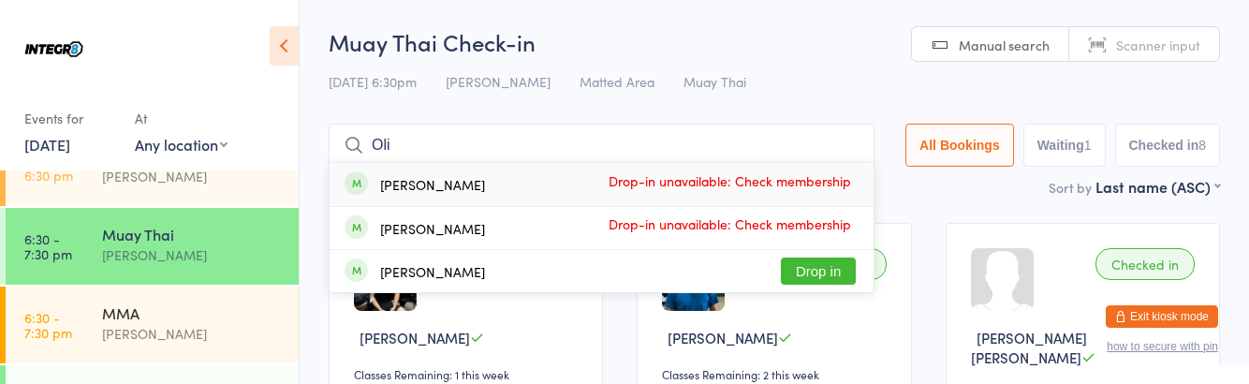
type input "Oli"
click at [825, 270] on button "Drop in" at bounding box center [818, 270] width 75 height 27
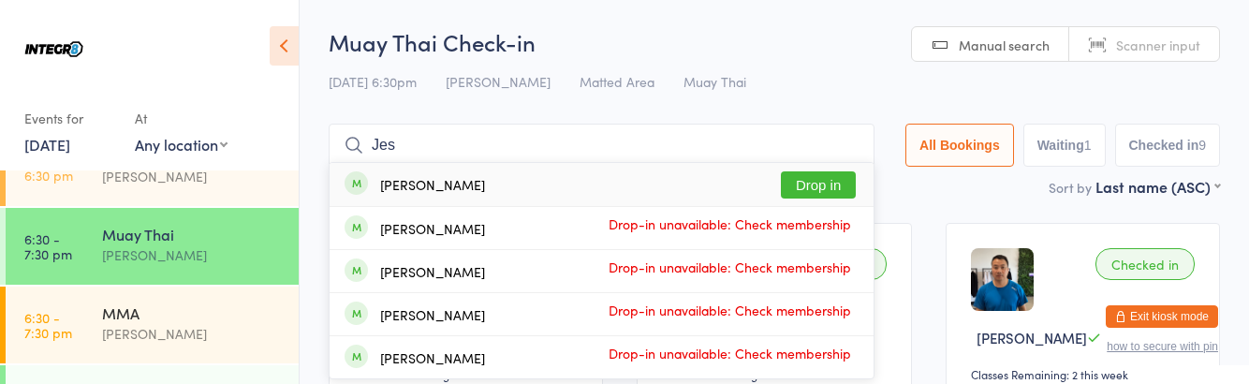
type input "Jes"
click at [805, 186] on button "Drop in" at bounding box center [818, 184] width 75 height 27
